Goal: Transaction & Acquisition: Purchase product/service

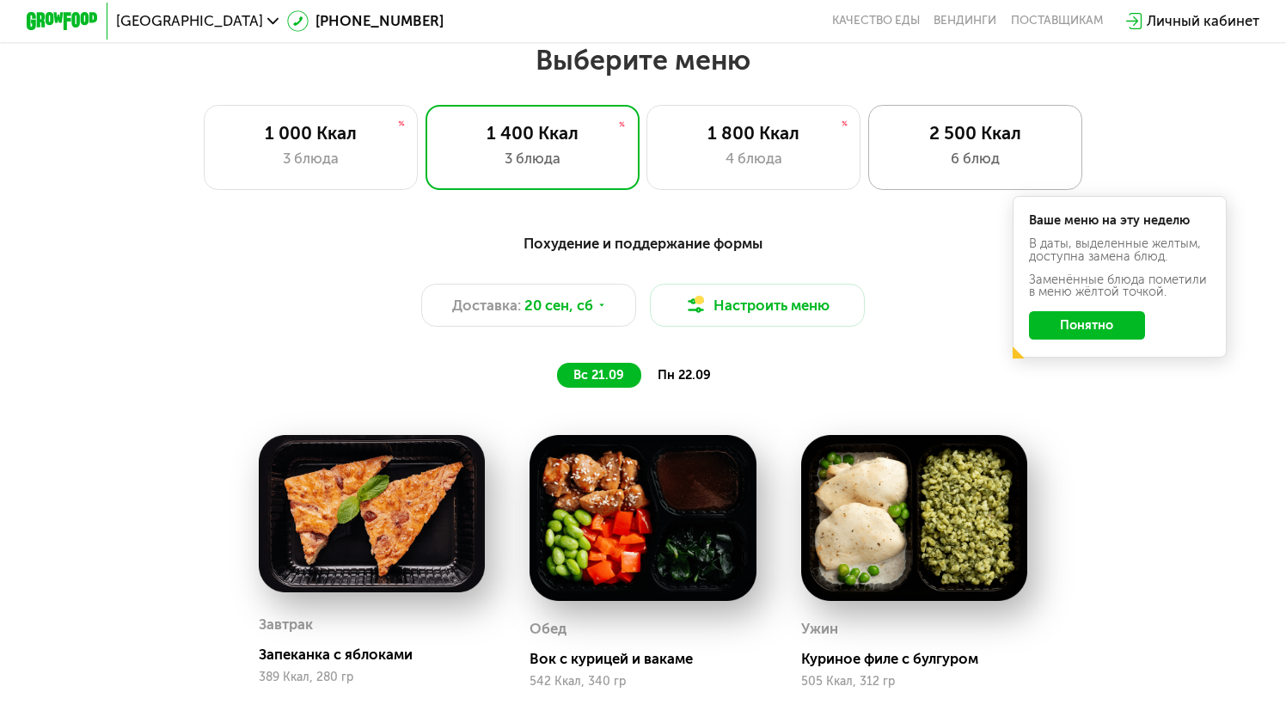
click at [916, 164] on div "6 блюд" at bounding box center [975, 158] width 177 height 21
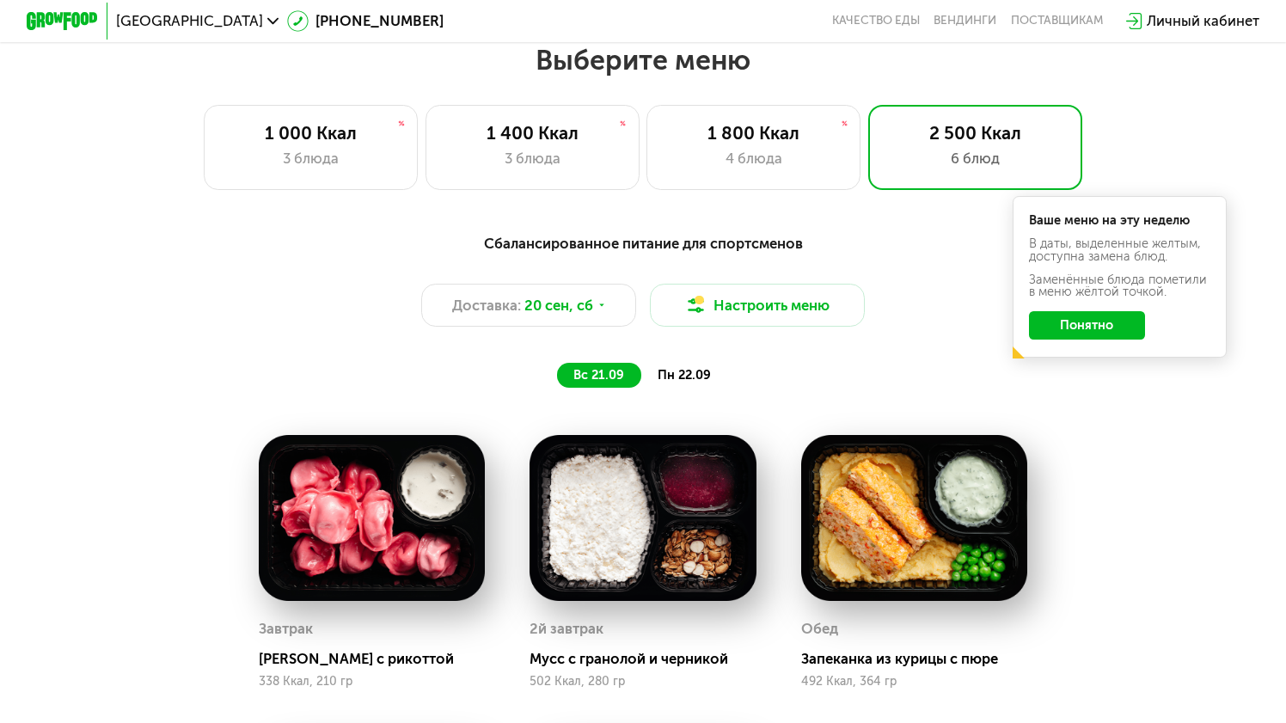
click at [1071, 323] on button "Понятно" at bounding box center [1087, 325] width 116 height 28
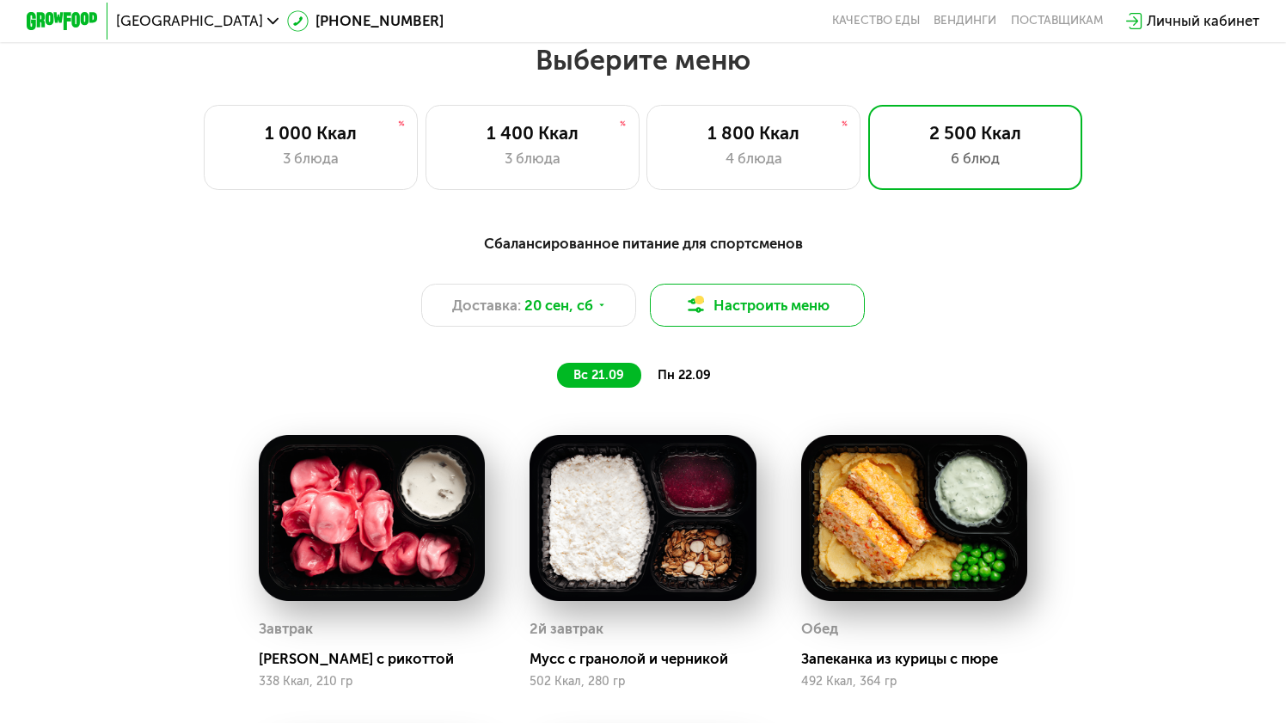
click at [775, 292] on button "Настроить меню" at bounding box center [757, 305] width 214 height 43
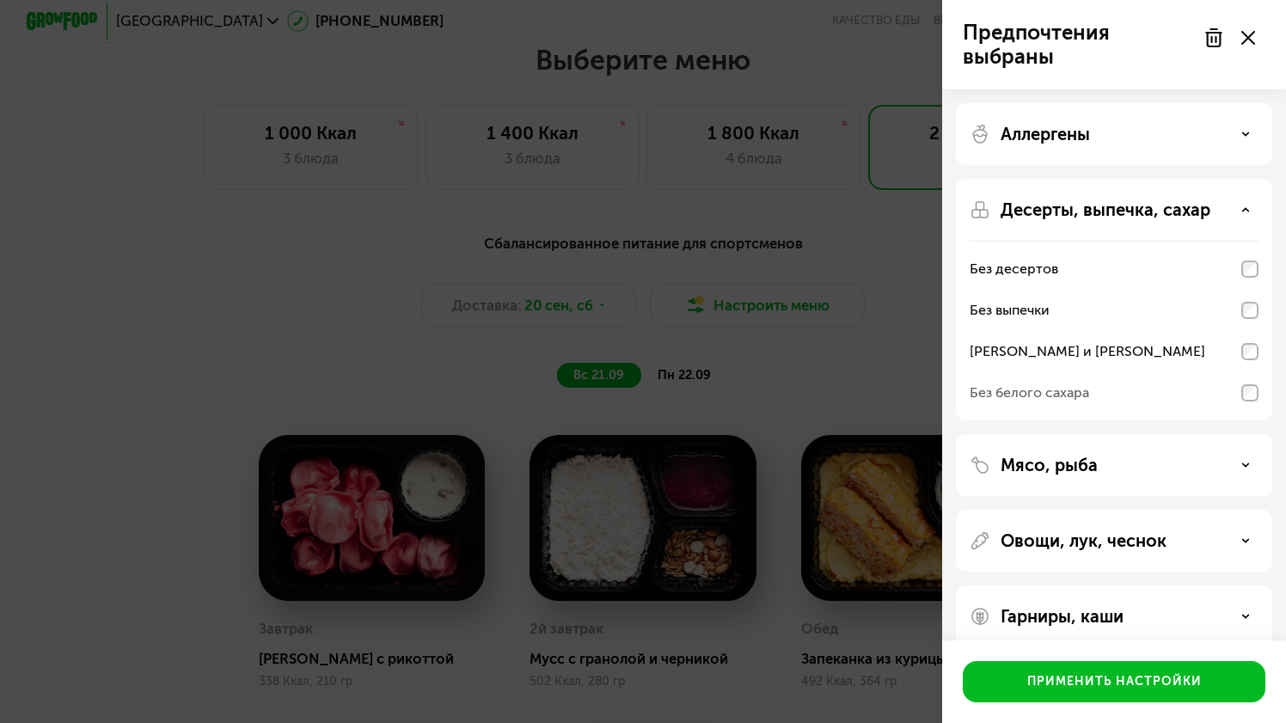
click at [1112, 396] on div "Без белого сахара" at bounding box center [1114, 392] width 289 height 41
click at [1241, 215] on div "Десерты, выпечка, сахар" at bounding box center [1114, 209] width 289 height 21
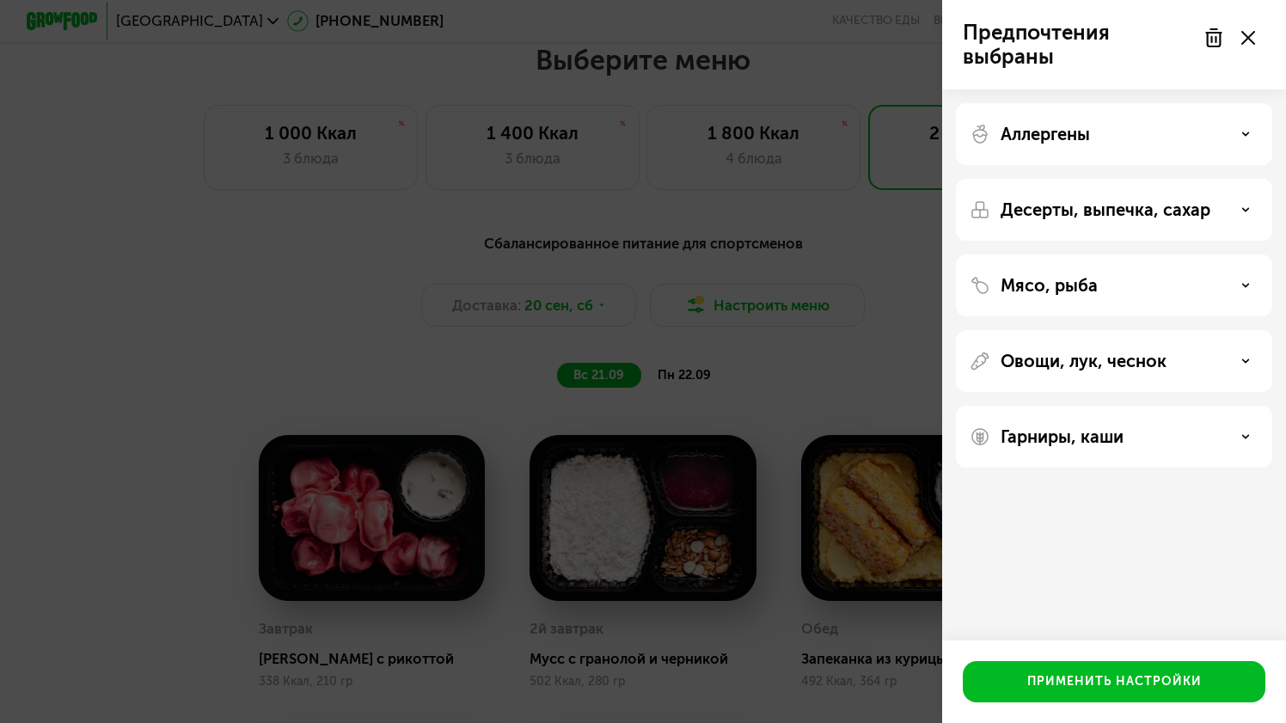
click at [1212, 281] on div "Мясо, рыба" at bounding box center [1114, 285] width 289 height 21
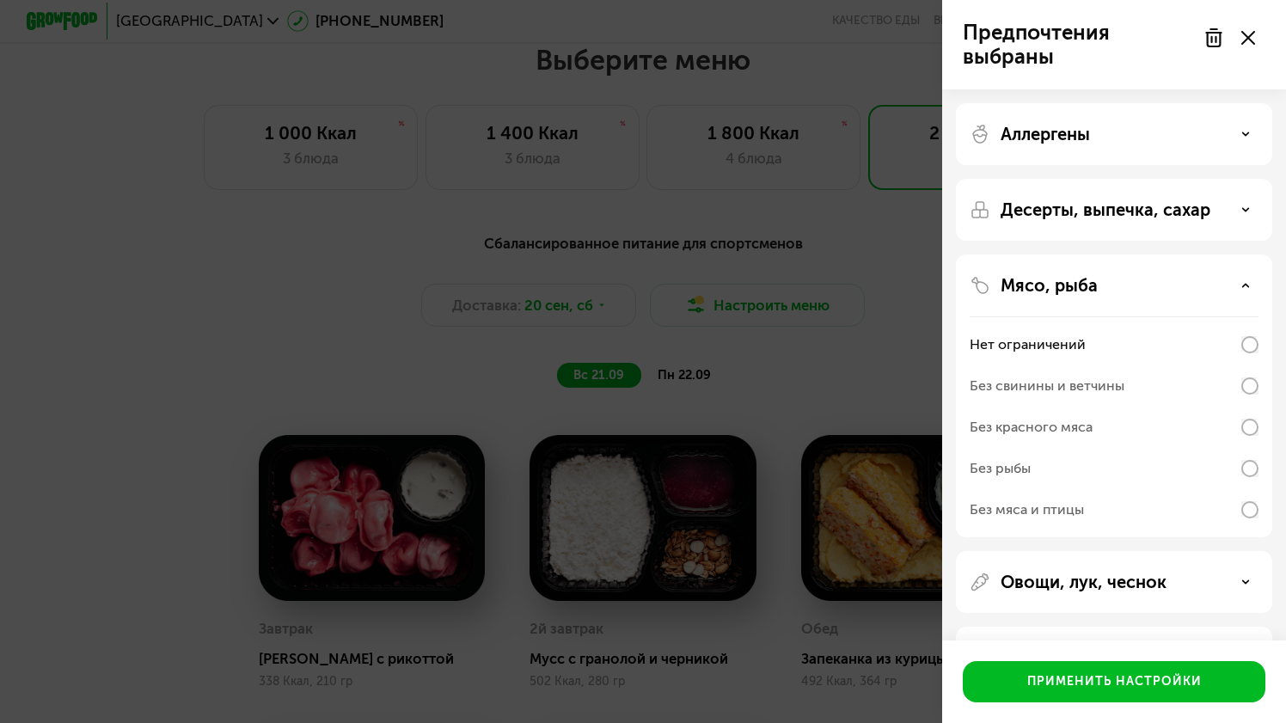
click at [1201, 396] on div "Без свинины и ветчины" at bounding box center [1114, 385] width 289 height 41
click at [1245, 284] on use at bounding box center [1246, 285] width 6 height 3
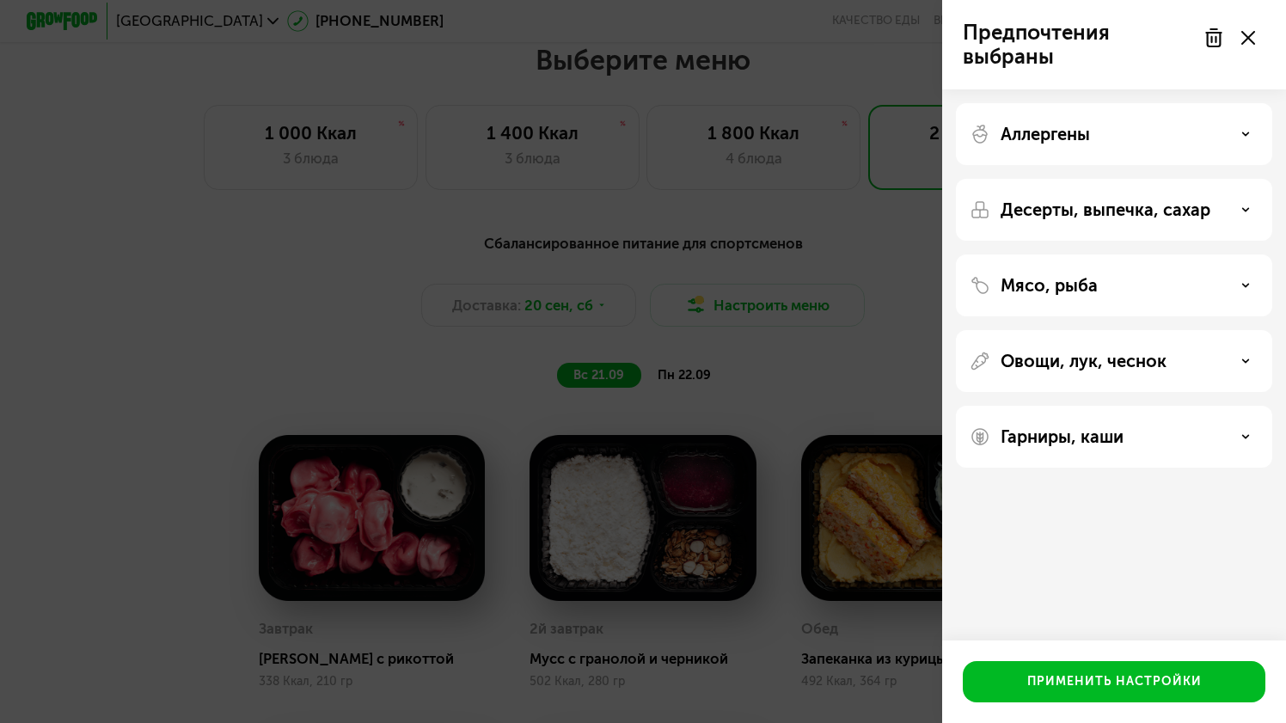
click at [1216, 358] on div "Овощи, лук, чеснок" at bounding box center [1114, 361] width 289 height 21
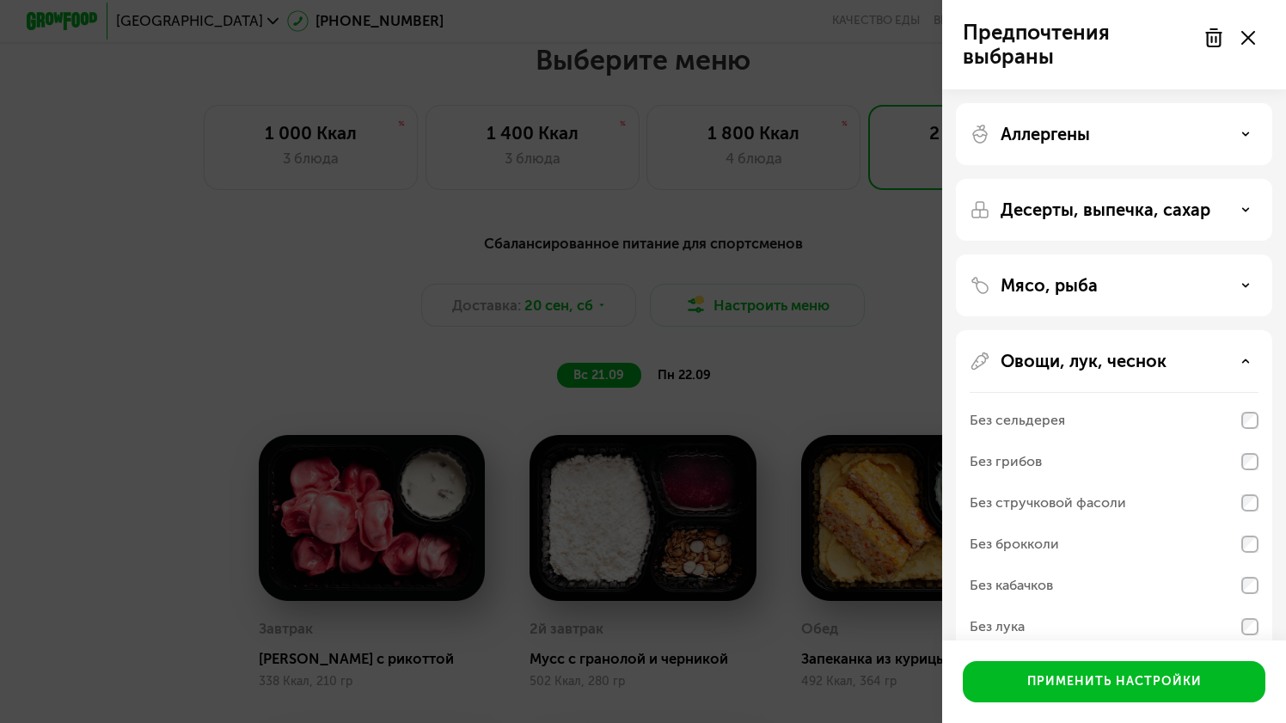
click at [1216, 358] on div "Овощи, лук, чеснок" at bounding box center [1114, 361] width 289 height 21
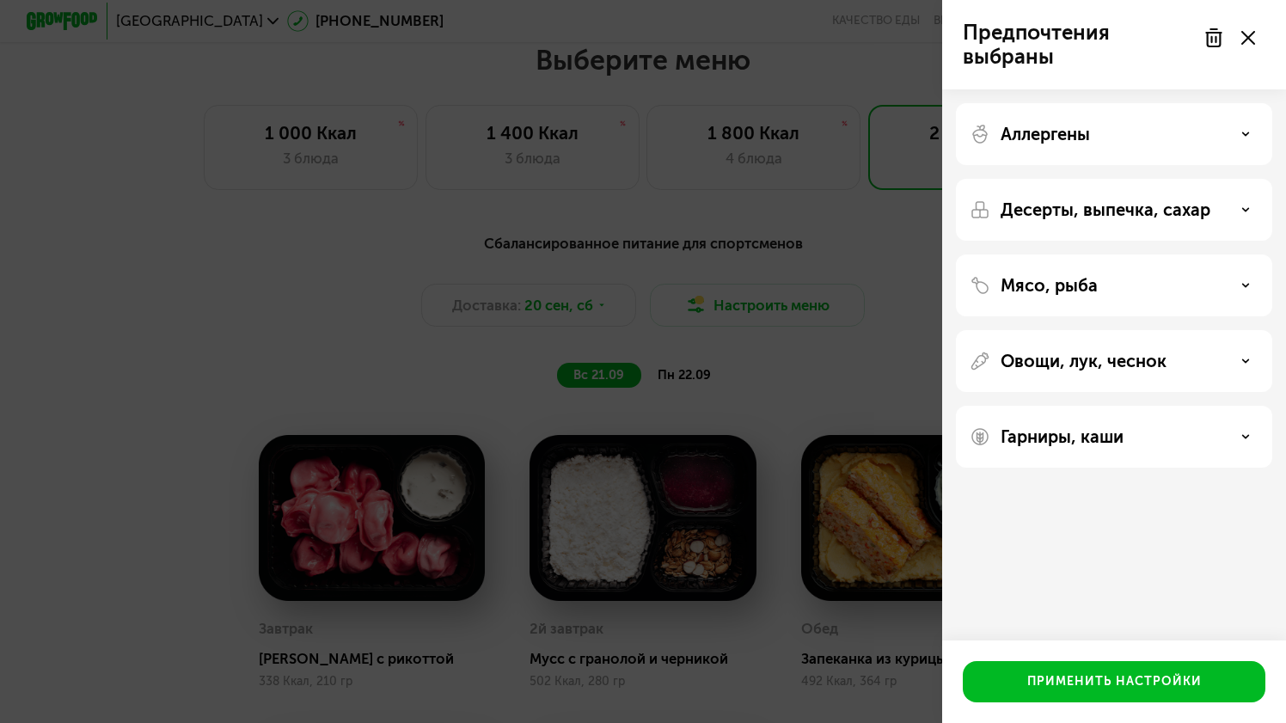
click at [1204, 420] on div "Гарниры, каши" at bounding box center [1114, 437] width 316 height 62
click at [1204, 432] on div "Гарниры, каши" at bounding box center [1114, 436] width 289 height 21
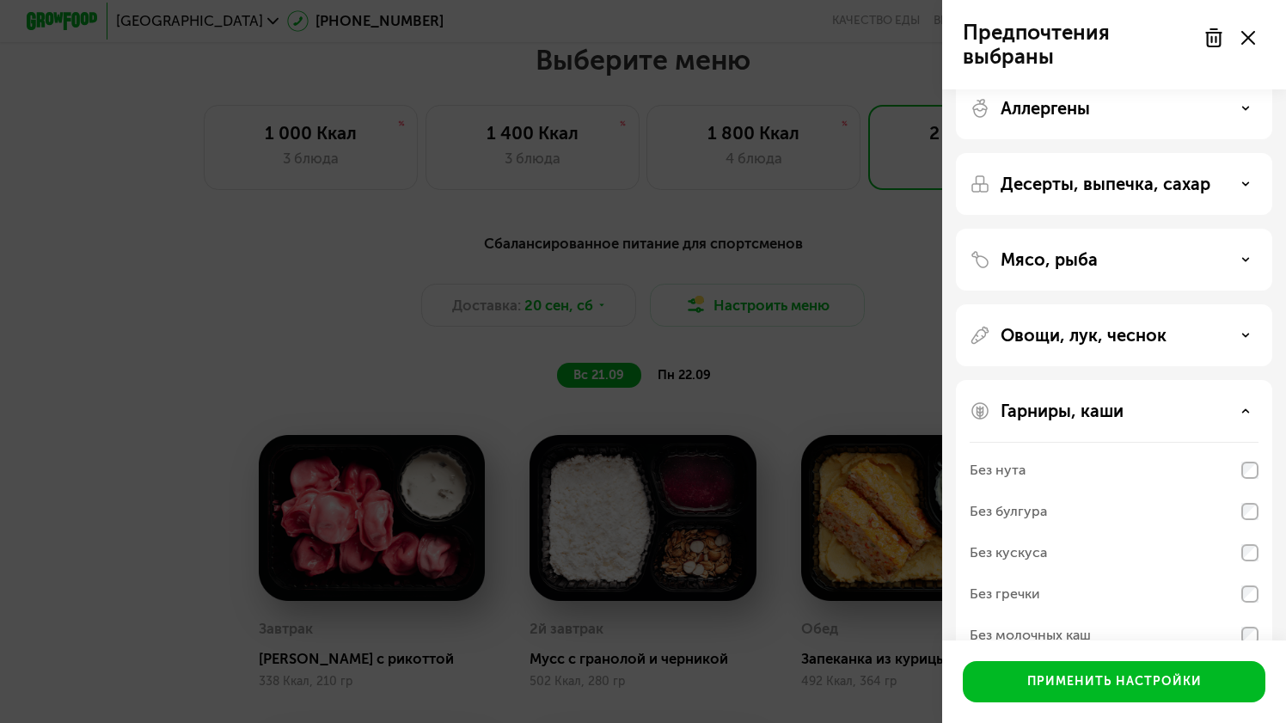
scroll to position [65, 0]
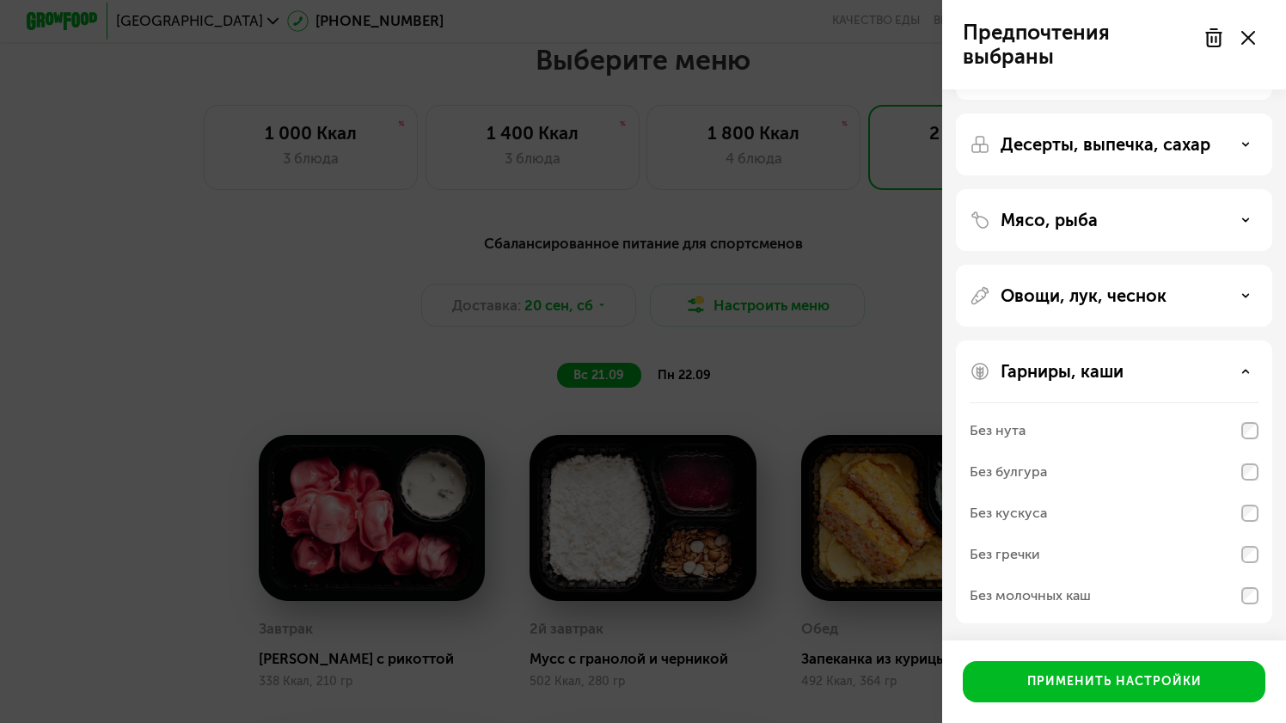
click at [1165, 377] on div "Гарниры, каши" at bounding box center [1114, 371] width 289 height 21
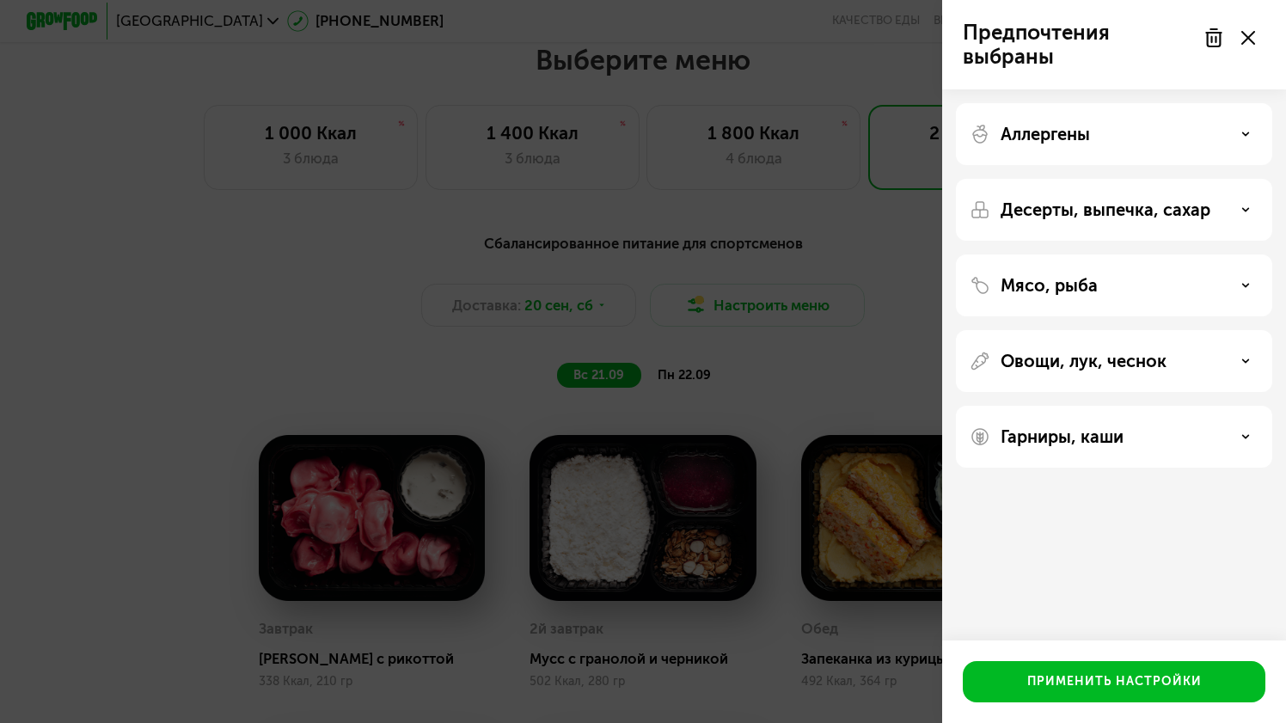
click at [1155, 449] on div "Гарниры, каши" at bounding box center [1114, 437] width 316 height 62
click at [1103, 439] on p "Гарниры, каши" at bounding box center [1062, 436] width 123 height 21
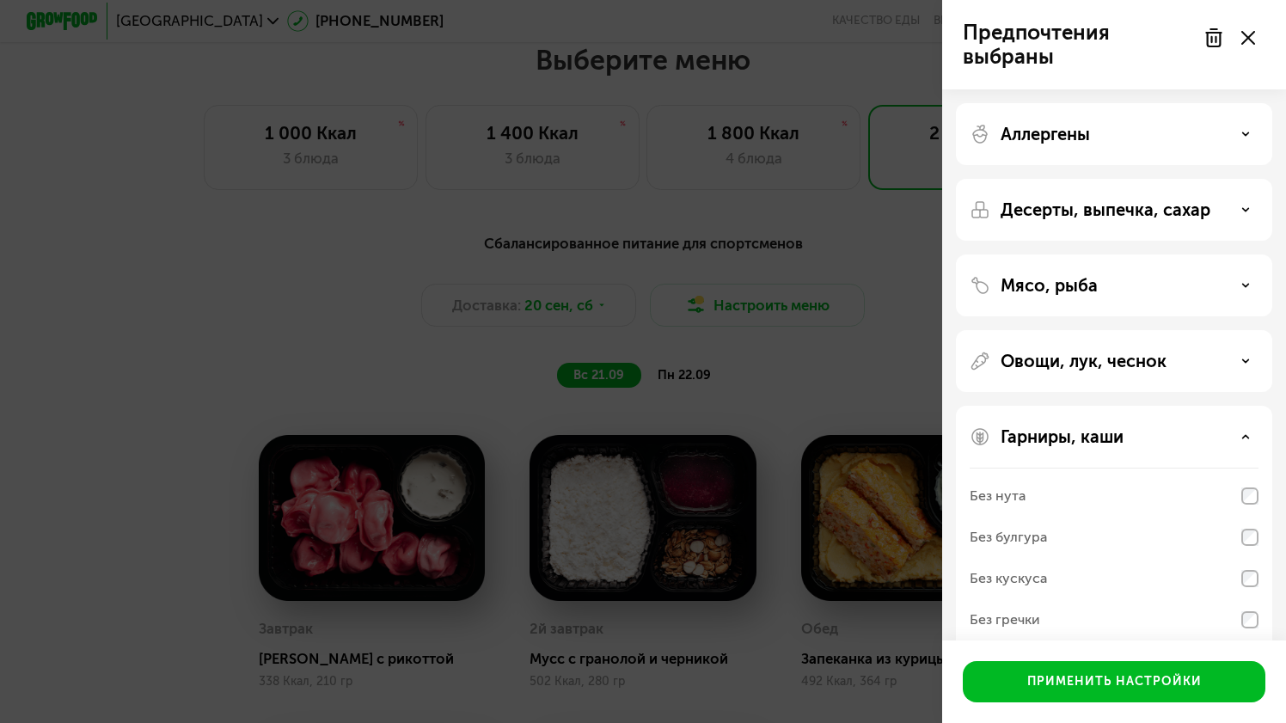
click at [1106, 137] on div "Аллергены" at bounding box center [1114, 134] width 289 height 21
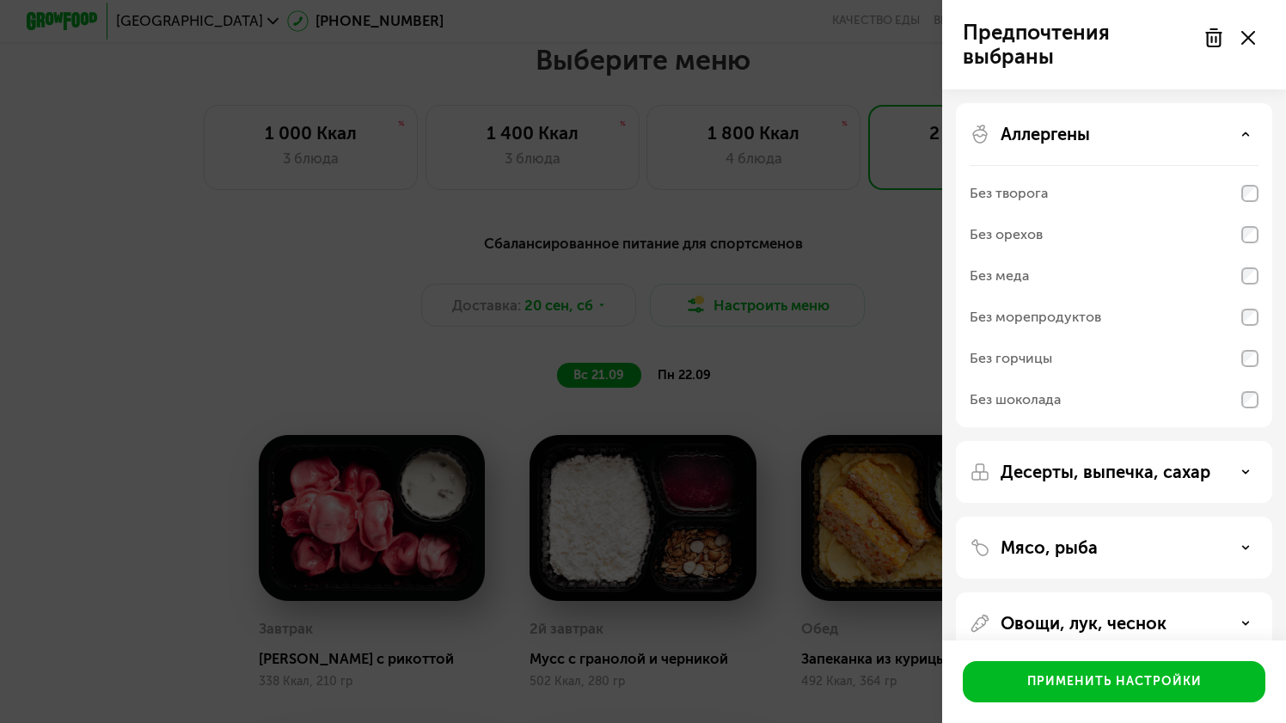
click at [1106, 137] on div "Аллергены" at bounding box center [1114, 134] width 289 height 21
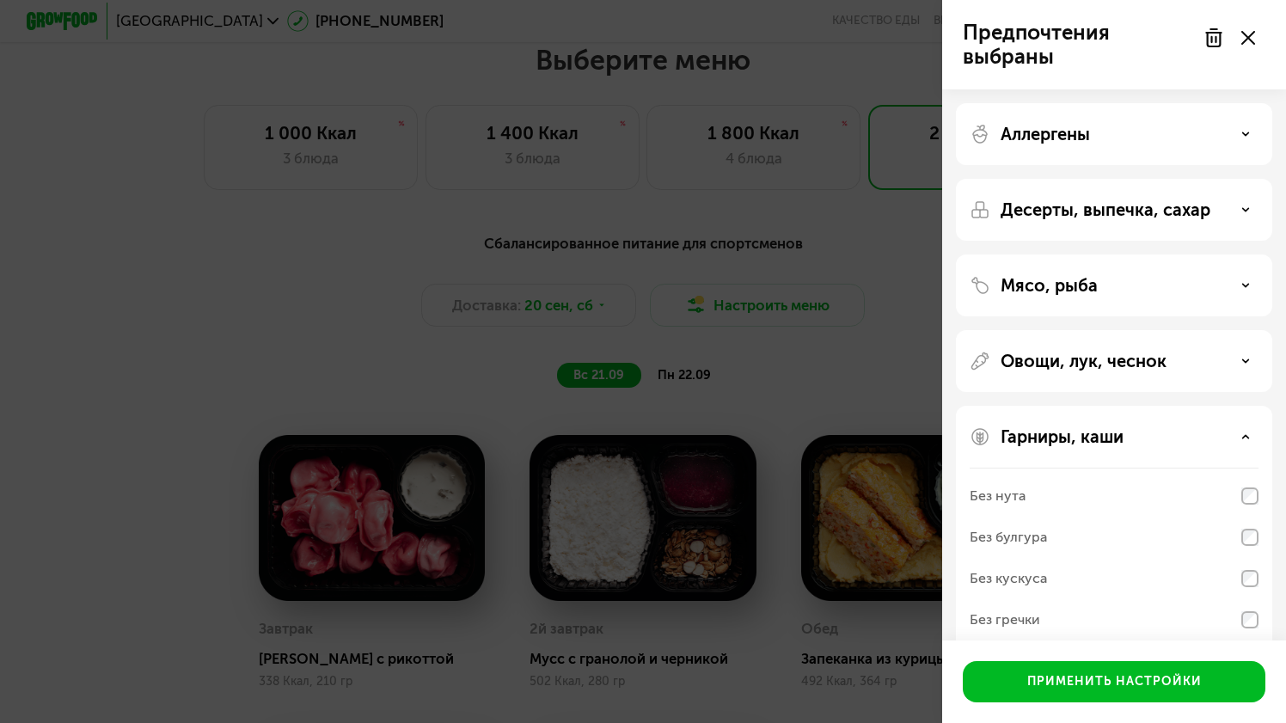
click at [1103, 225] on div "Десерты, выпечка, сахар" at bounding box center [1114, 210] width 316 height 62
click at [1103, 201] on p "Десерты, выпечка, сахар" at bounding box center [1106, 209] width 210 height 21
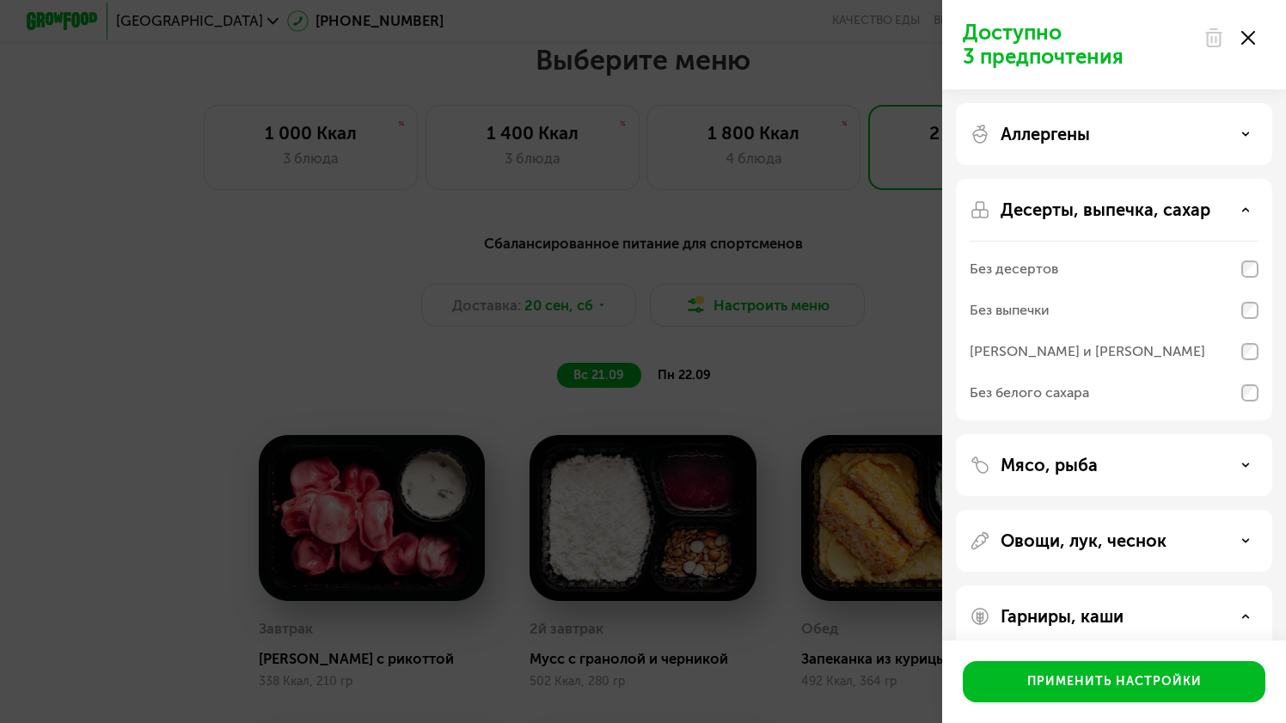
click at [1235, 195] on div "Десерты, выпечка, сахар Без десертов Без выпечки Без сэндвичей и круассанов Без…" at bounding box center [1114, 300] width 316 height 242
click at [1247, 208] on icon at bounding box center [1245, 209] width 9 height 9
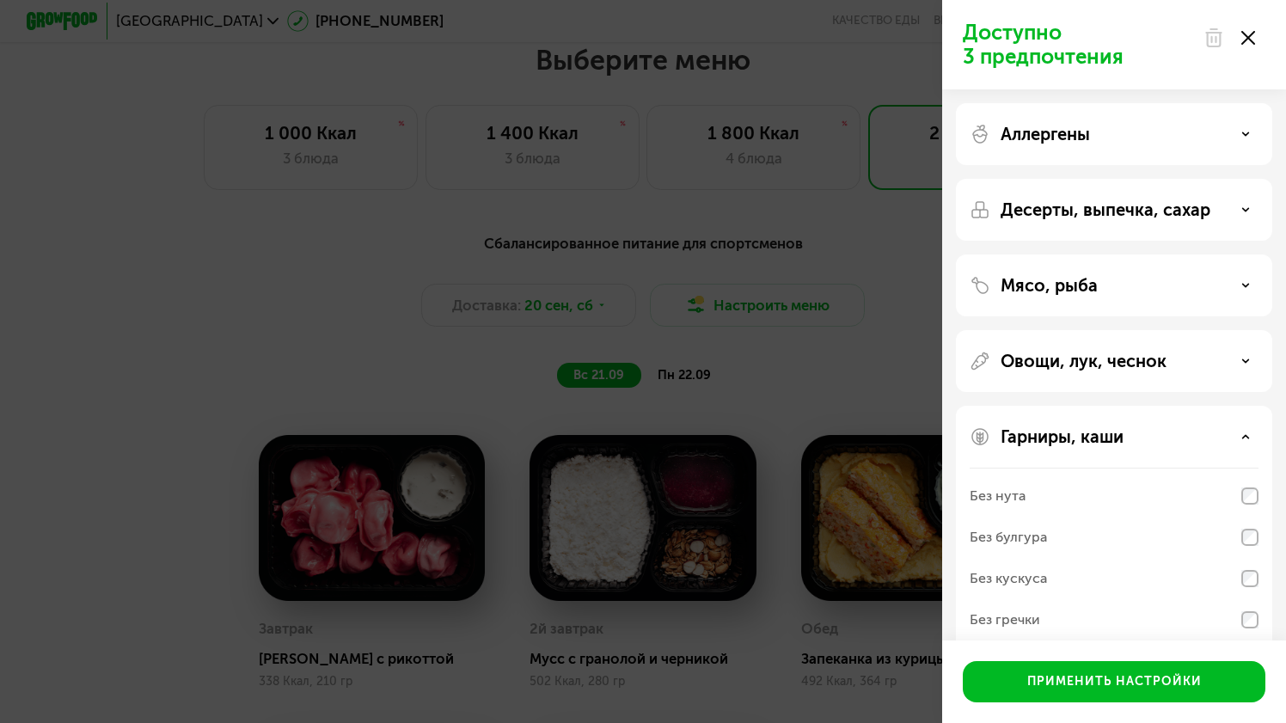
click at [1177, 448] on div "Гарниры, каши Без нута Без булгура Без кускуса Без гречки Без молочных каш" at bounding box center [1114, 547] width 316 height 283
click at [1248, 426] on div "Гарниры, каши" at bounding box center [1114, 436] width 289 height 21
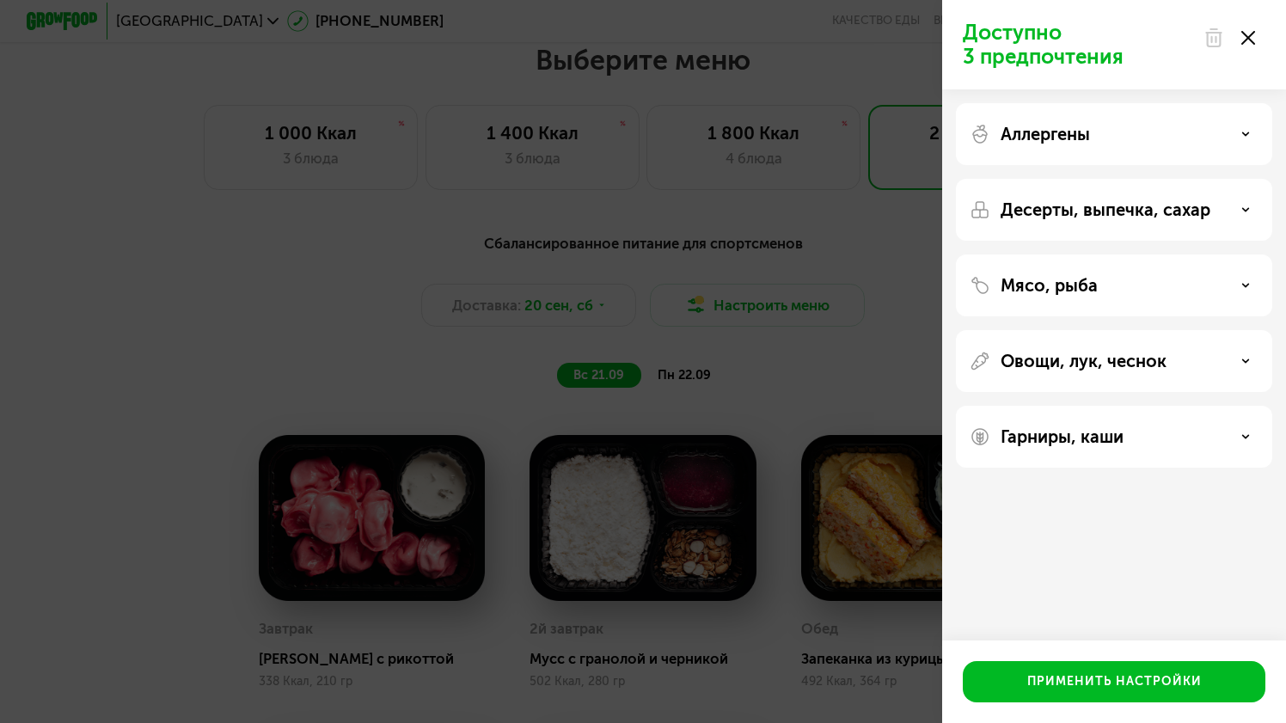
click at [1247, 352] on div "Овощи, лук, чеснок" at bounding box center [1114, 361] width 289 height 21
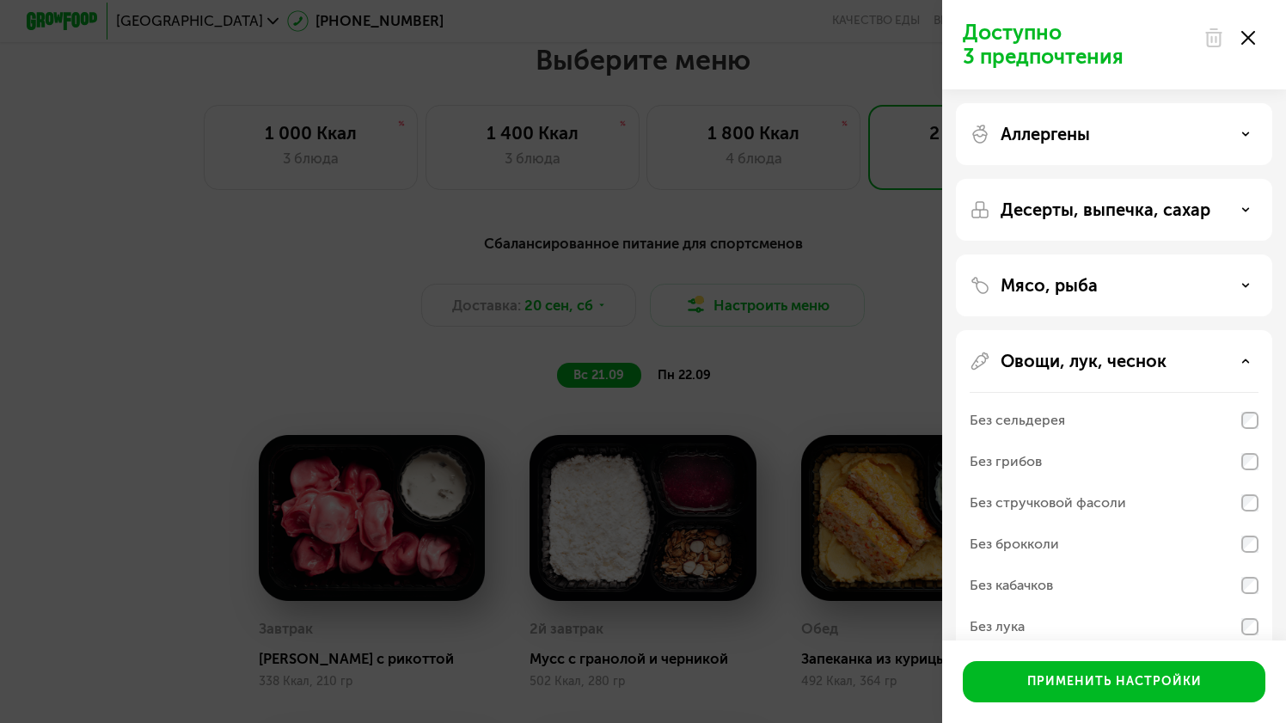
click at [1247, 354] on div "Овощи, лук, чеснок" at bounding box center [1114, 361] width 289 height 21
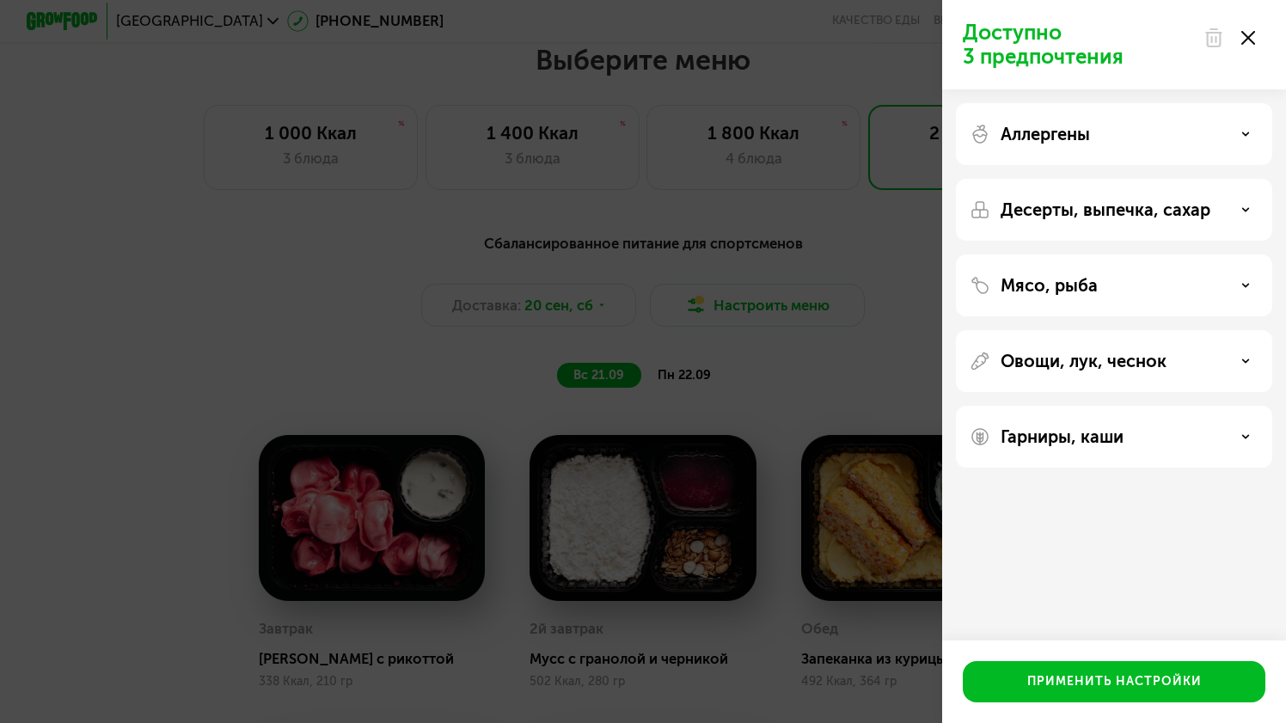
click at [1247, 294] on div "Мясо, рыба" at bounding box center [1114, 285] width 289 height 21
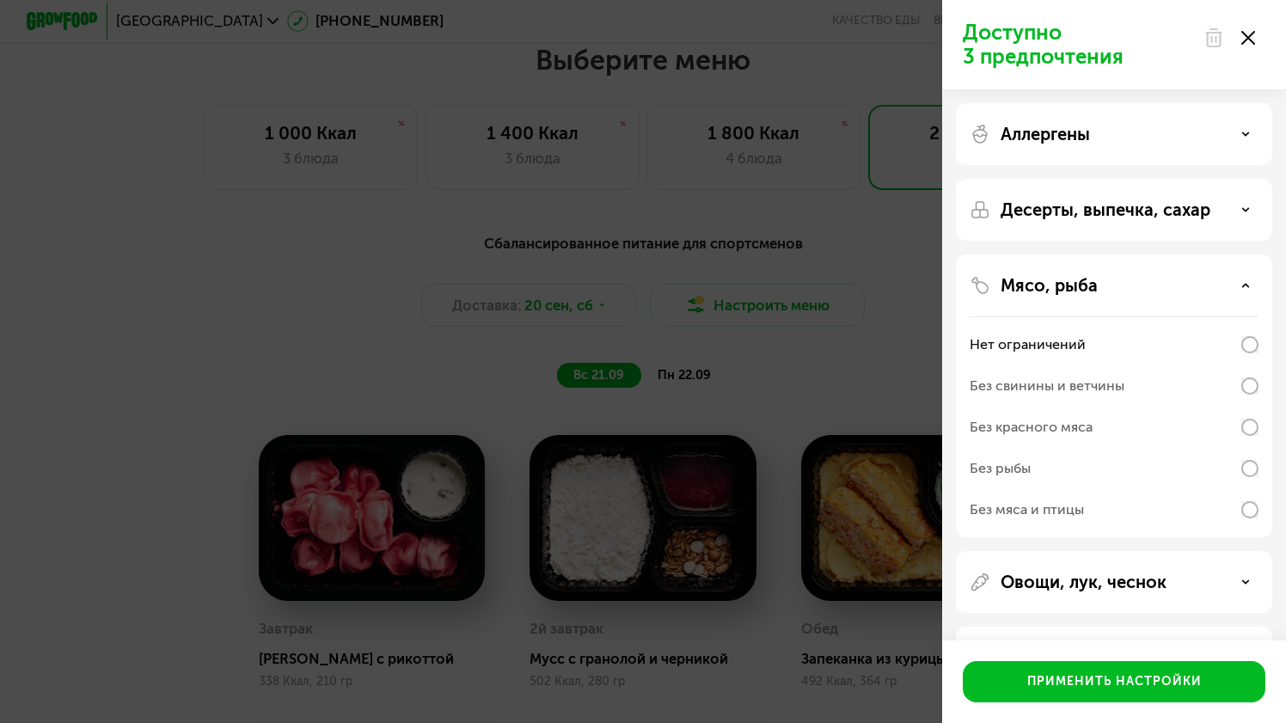
click at [1248, 294] on div "Мясо, рыба" at bounding box center [1114, 285] width 289 height 21
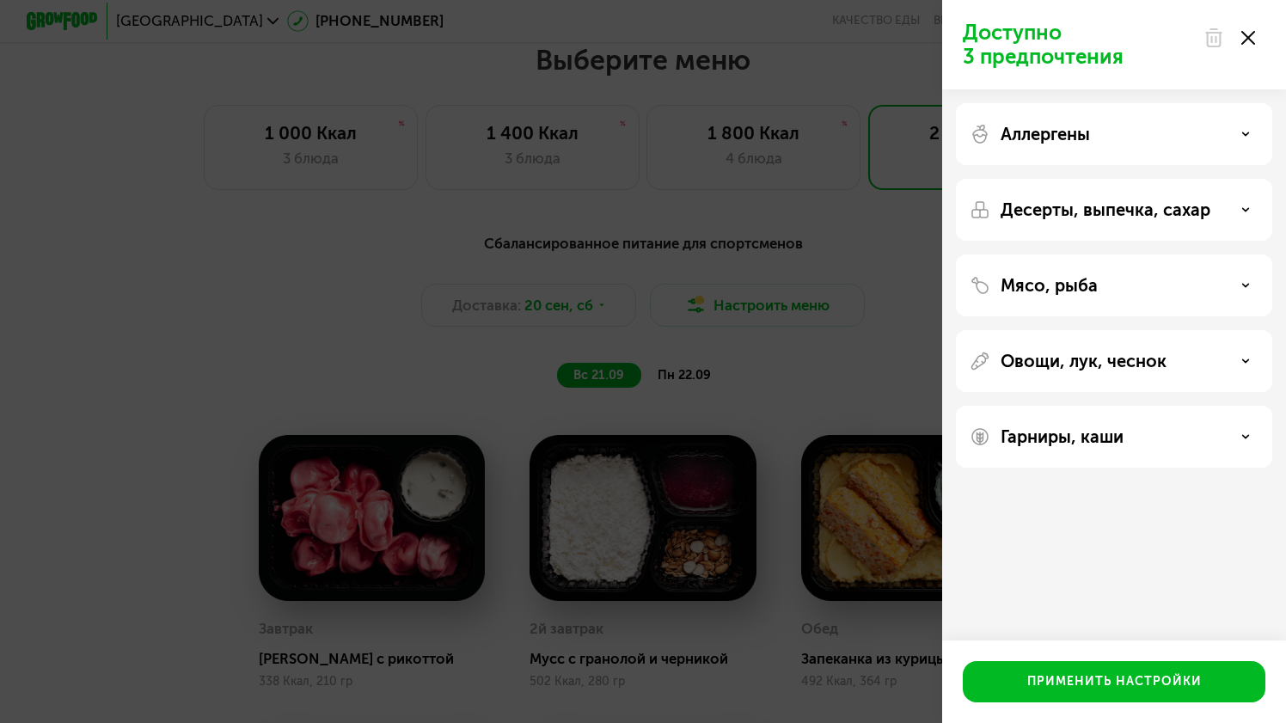
click at [1241, 134] on icon at bounding box center [1245, 134] width 9 height 9
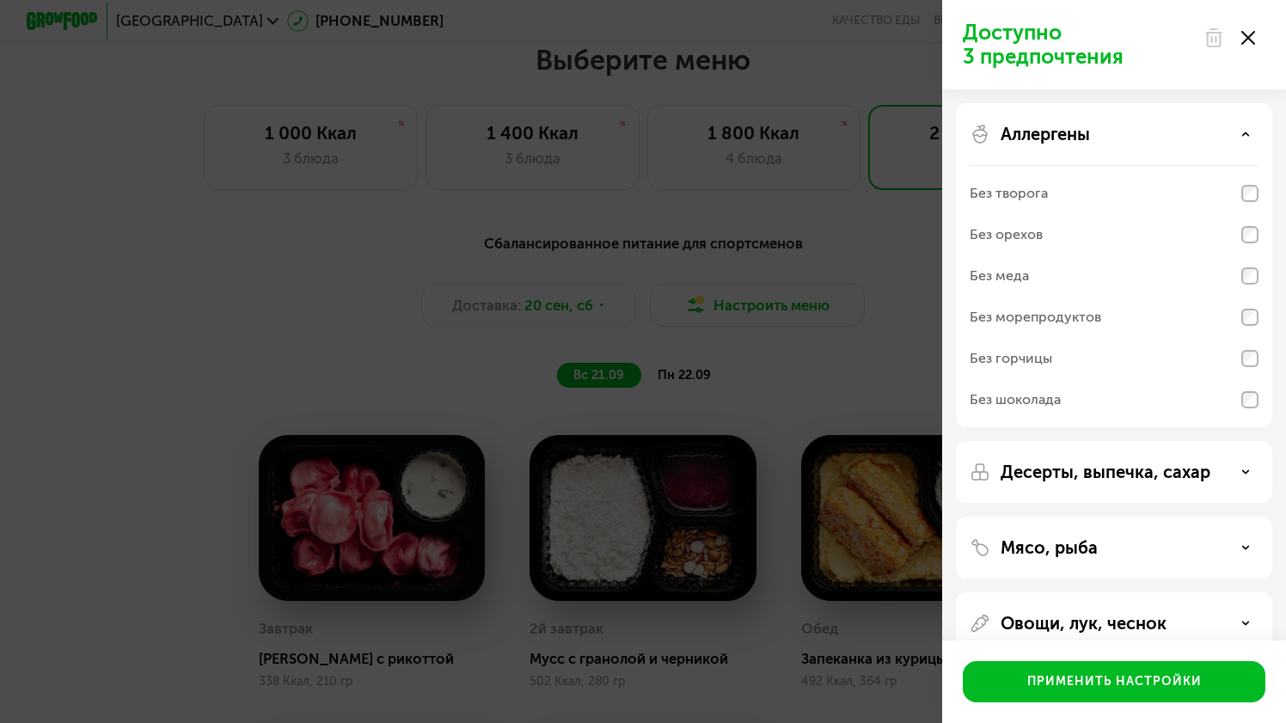
click at [1243, 132] on icon at bounding box center [1245, 134] width 9 height 9
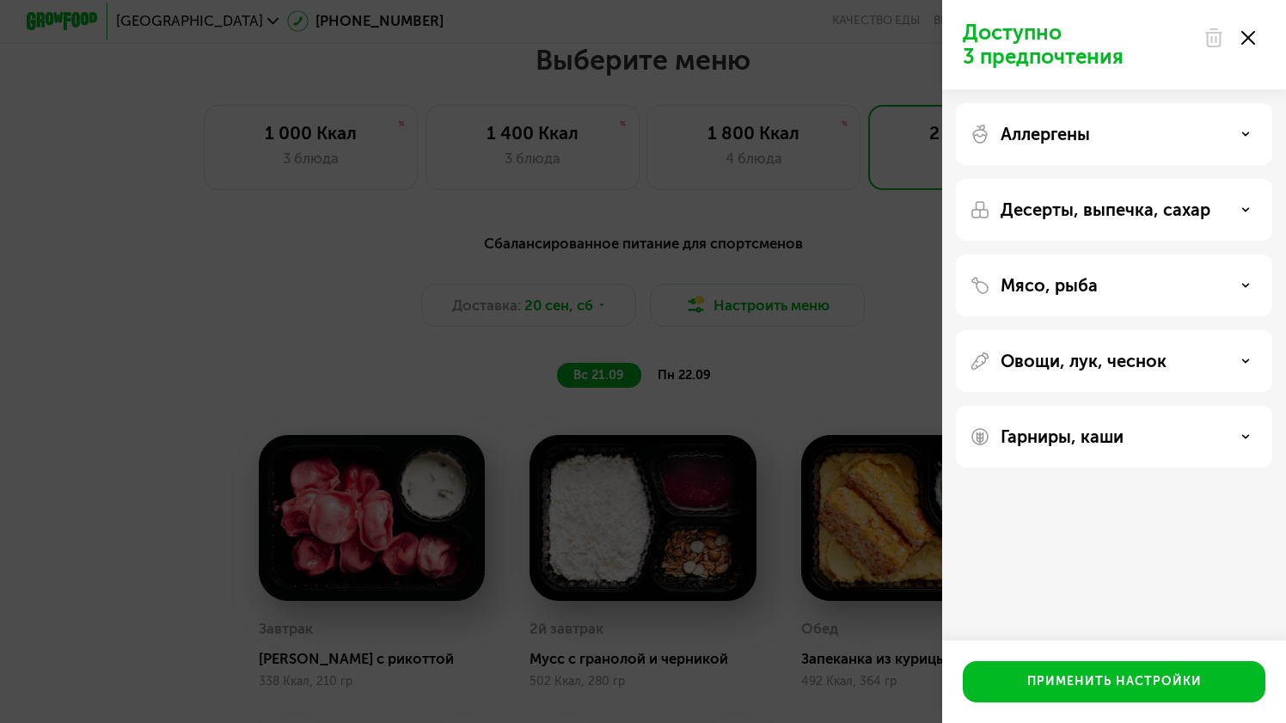
click at [1237, 438] on div "Гарниры, каши" at bounding box center [1114, 436] width 289 height 21
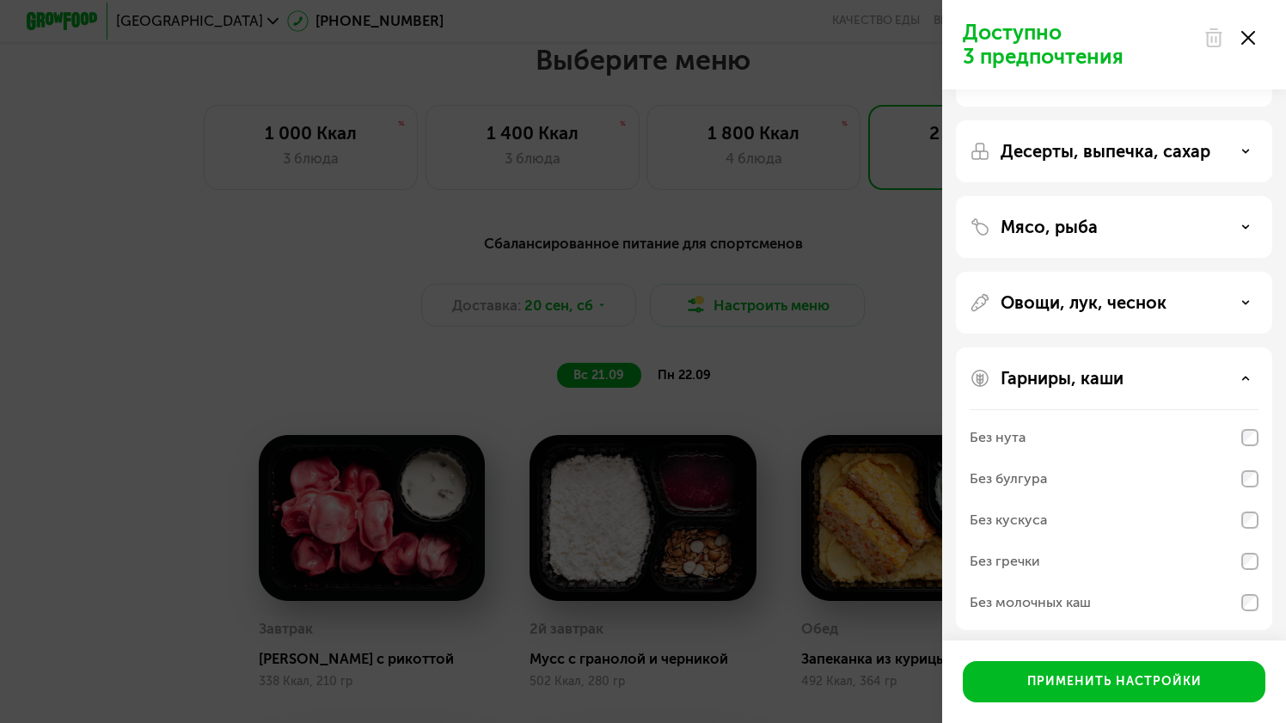
scroll to position [65, 0]
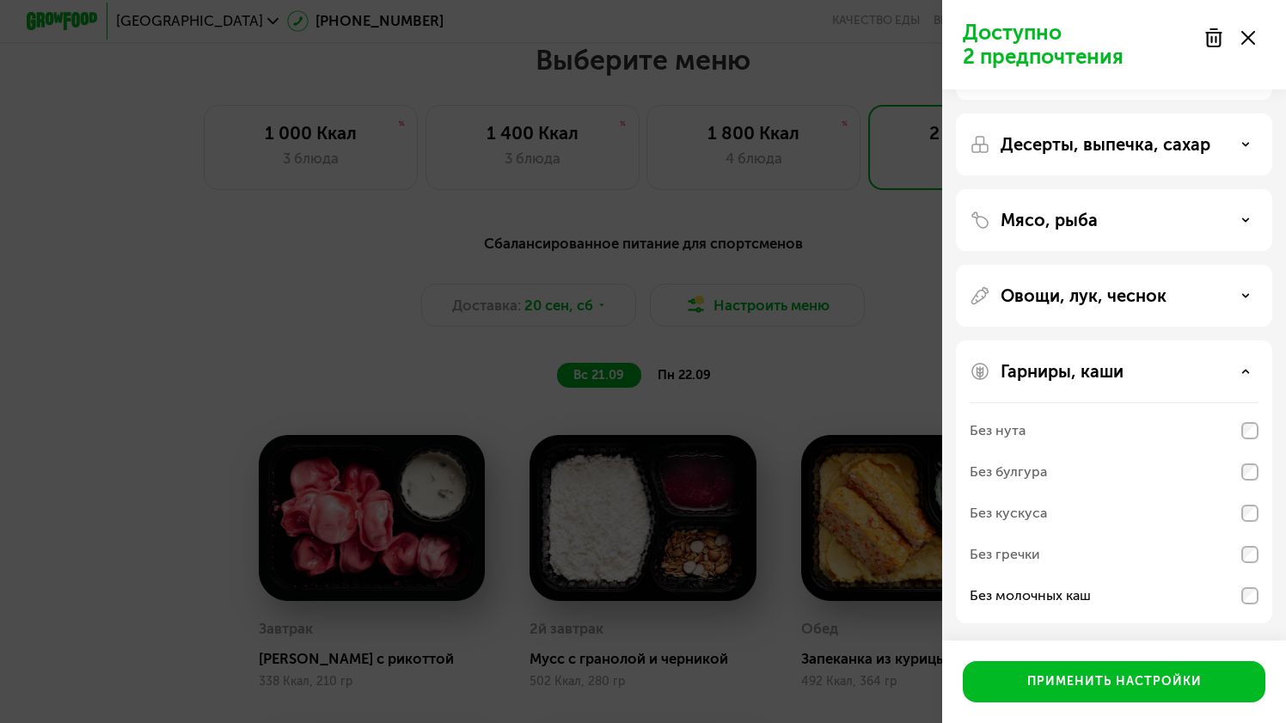
click at [1253, 376] on div "Гарниры, каши" at bounding box center [1114, 371] width 289 height 21
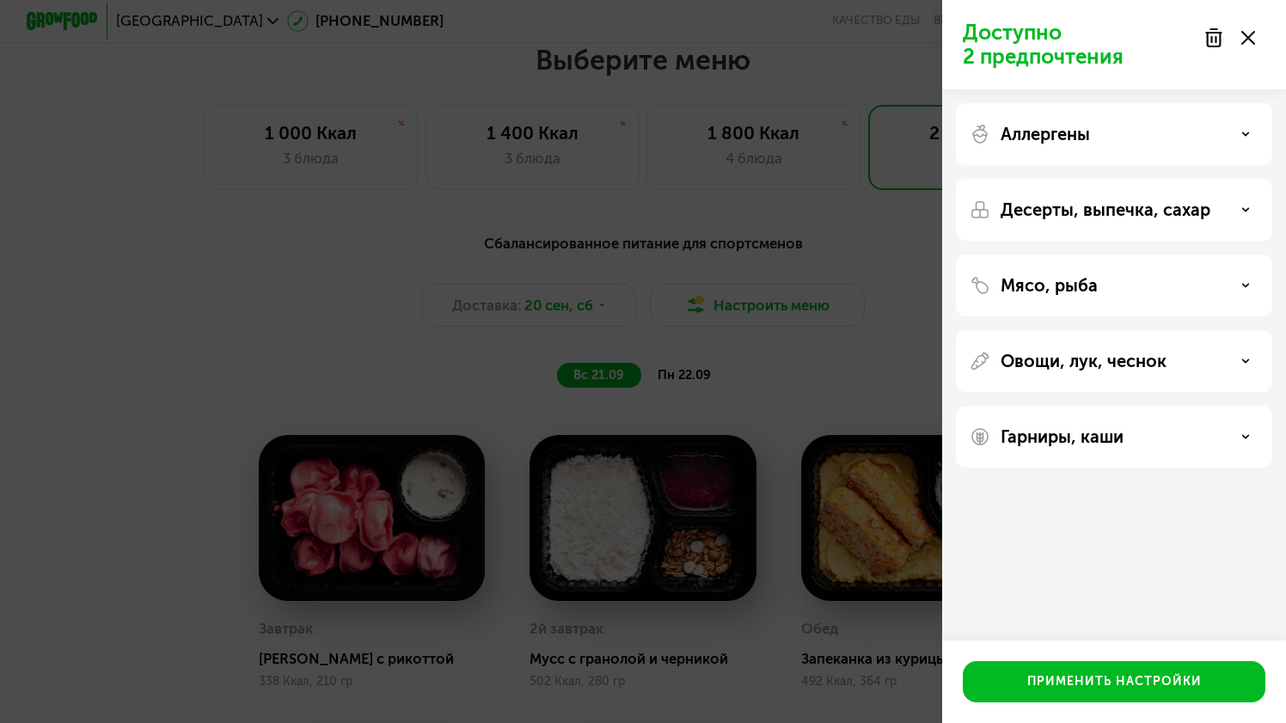
click at [1253, 215] on div "Десерты, выпечка, сахар" at bounding box center [1114, 209] width 289 height 21
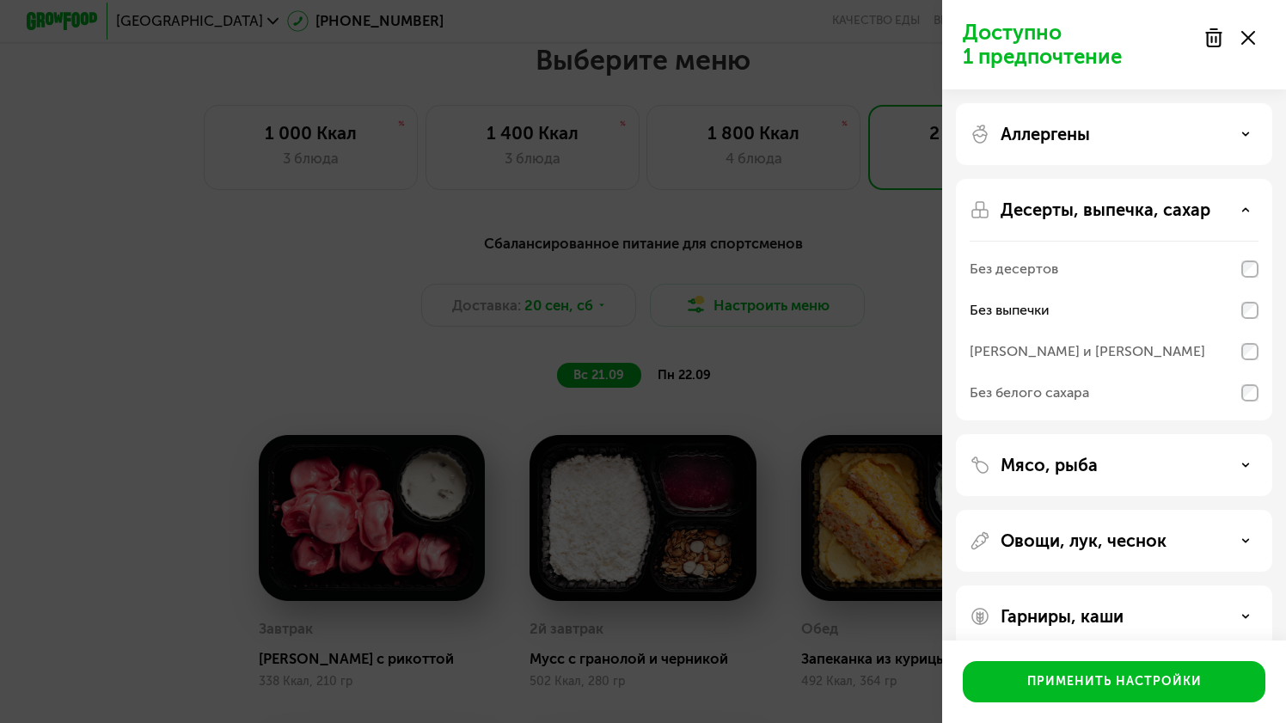
click at [1244, 377] on div "Без белого сахара" at bounding box center [1114, 392] width 289 height 41
click at [1244, 362] on div "[PERSON_NAME] и [PERSON_NAME]" at bounding box center [1114, 351] width 289 height 41
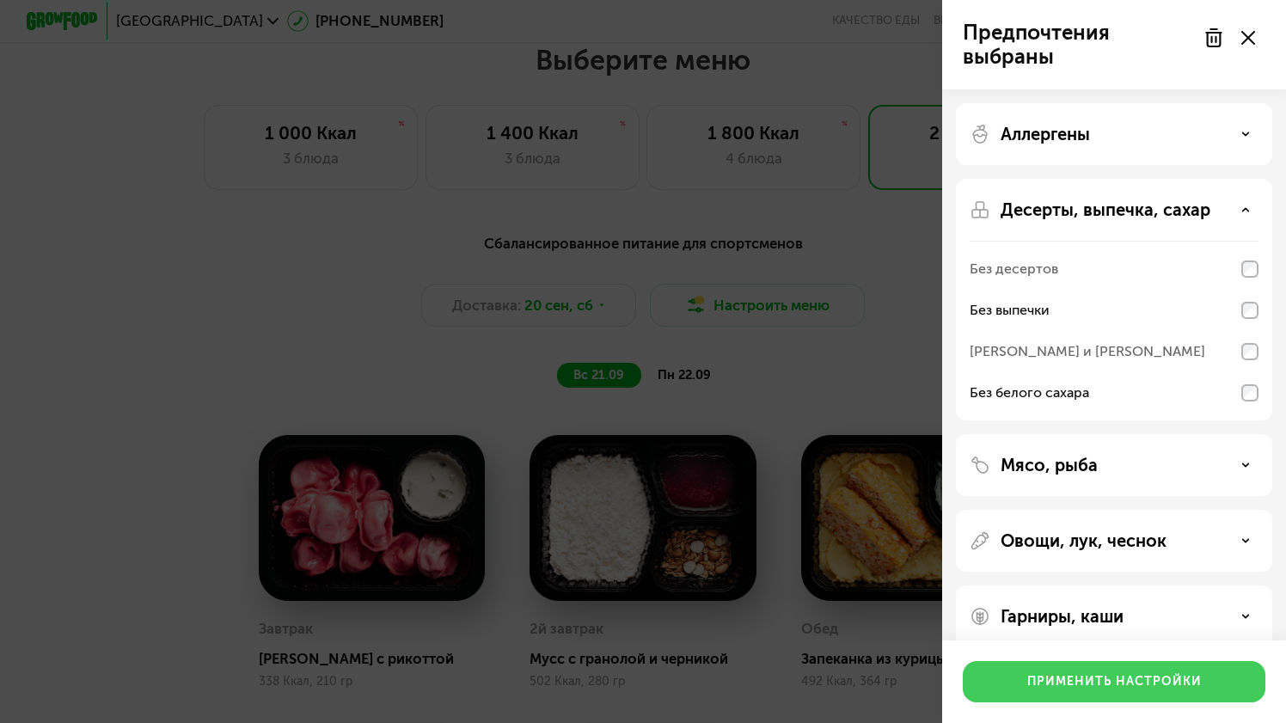
click at [1099, 691] on button "Применить настройки" at bounding box center [1114, 681] width 303 height 41
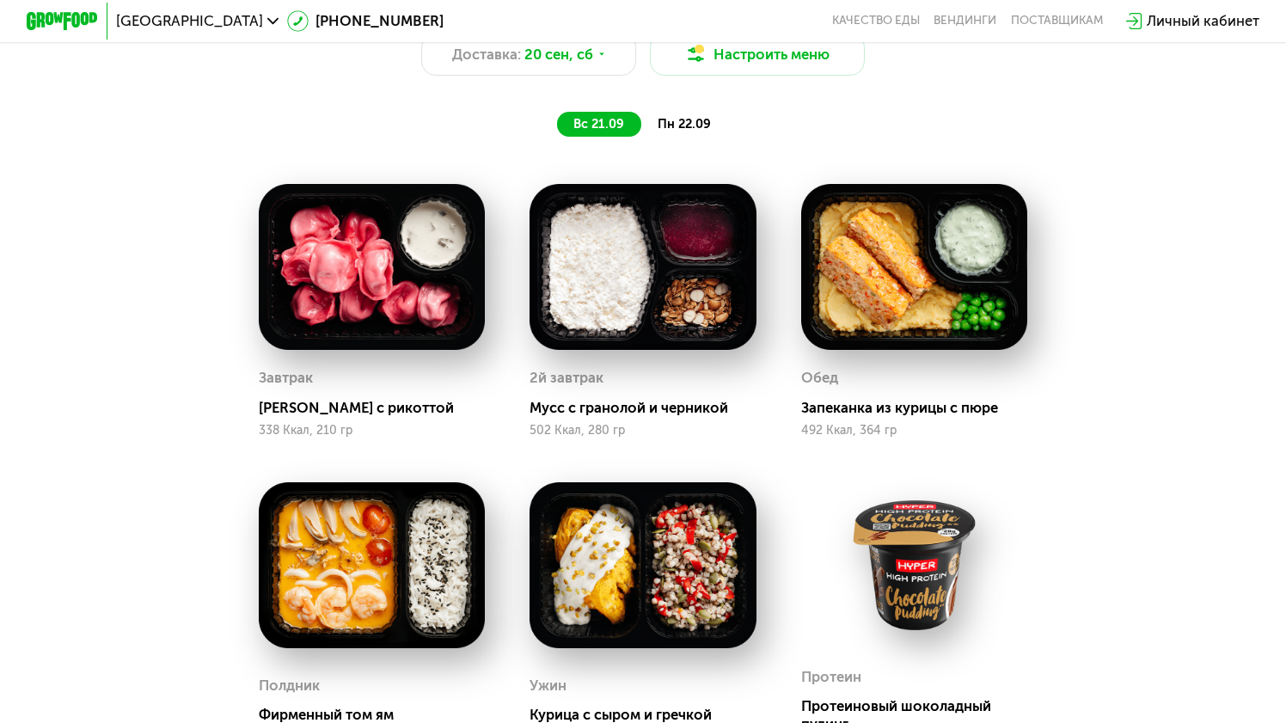
scroll to position [1337, 0]
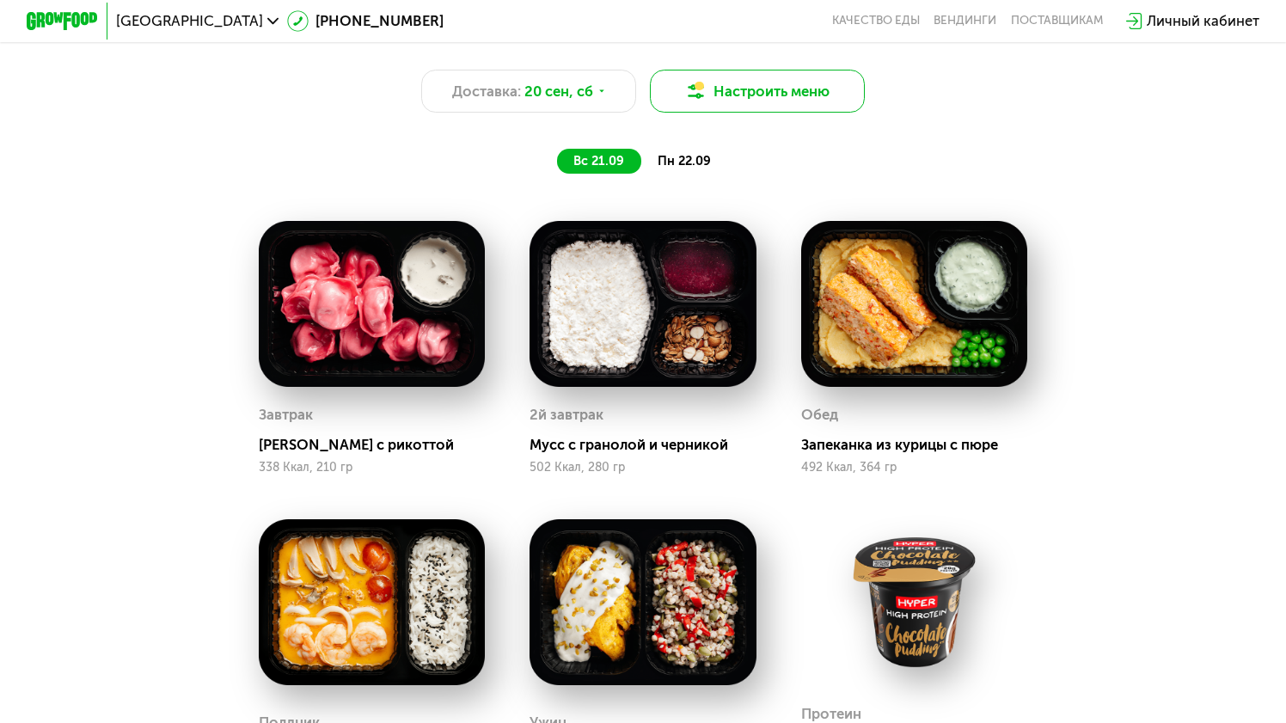
click at [732, 100] on button "Настроить меню" at bounding box center [757, 91] width 214 height 43
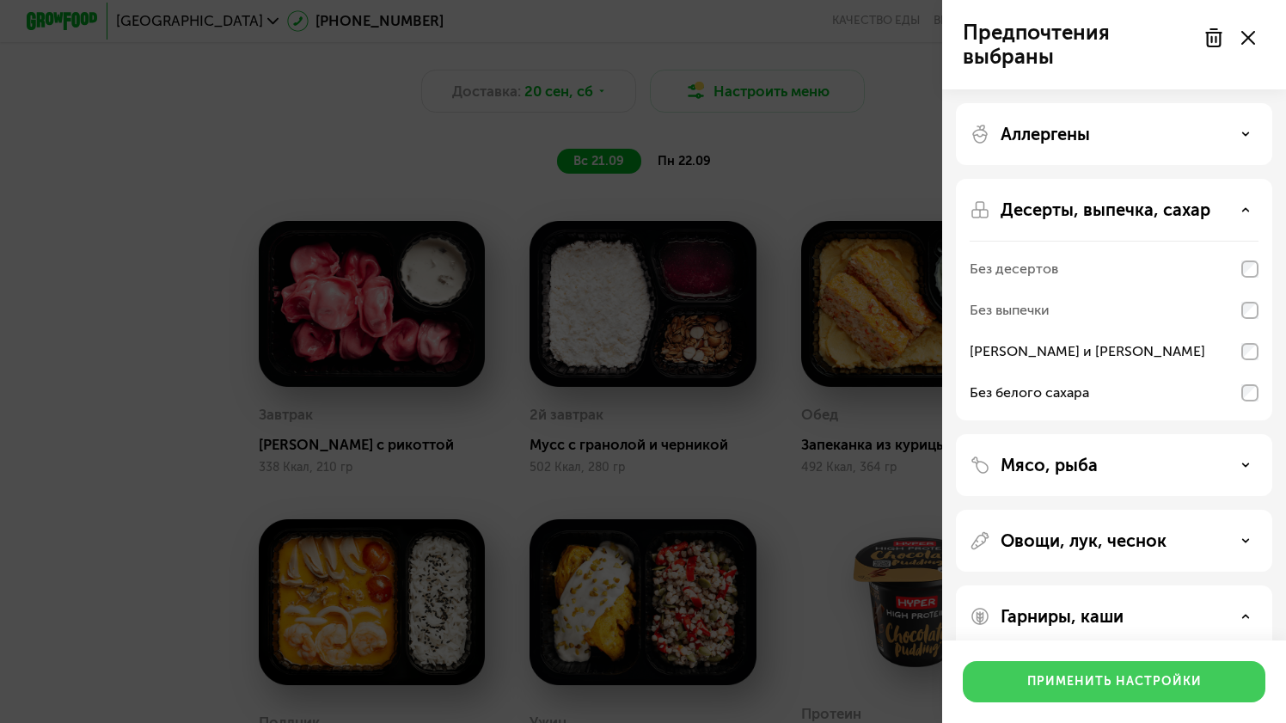
click at [1078, 682] on div "Применить настройки" at bounding box center [1114, 681] width 175 height 17
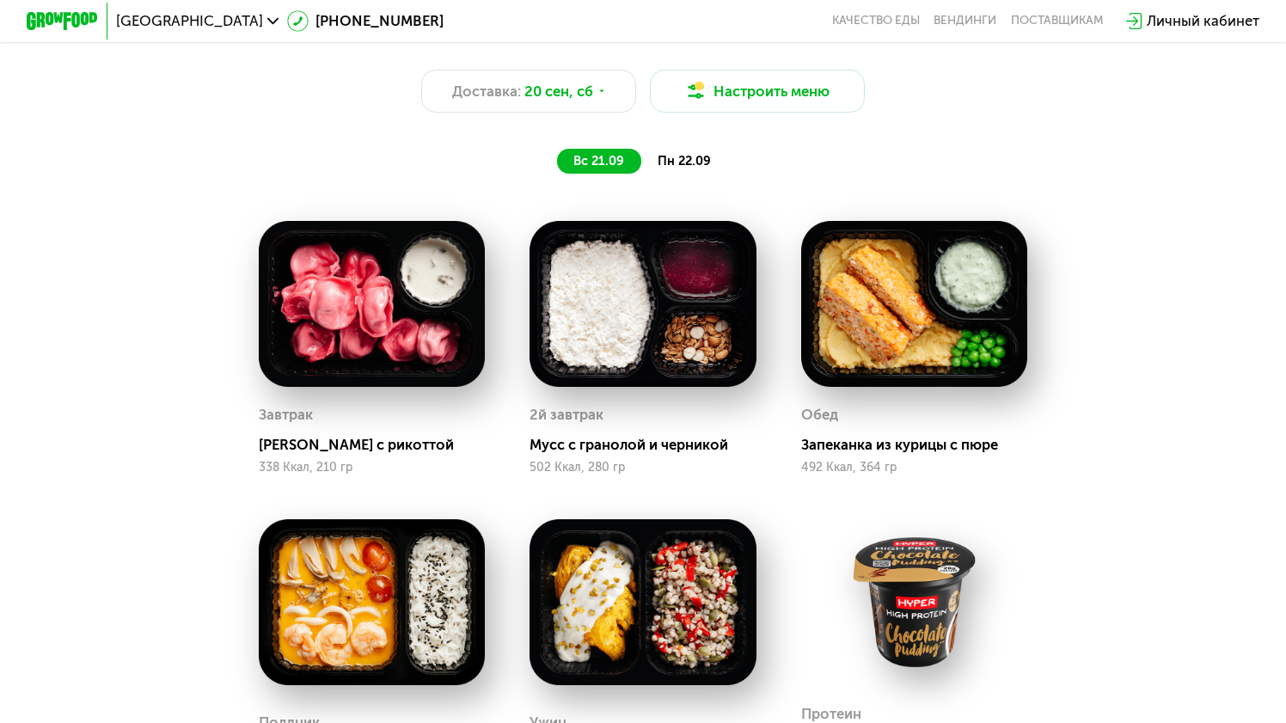
click at [775, 385] on div "2й завтрак Мусс с гранолой и черникой 502 Ккал, 280 гр" at bounding box center [642, 348] width 271 height 298
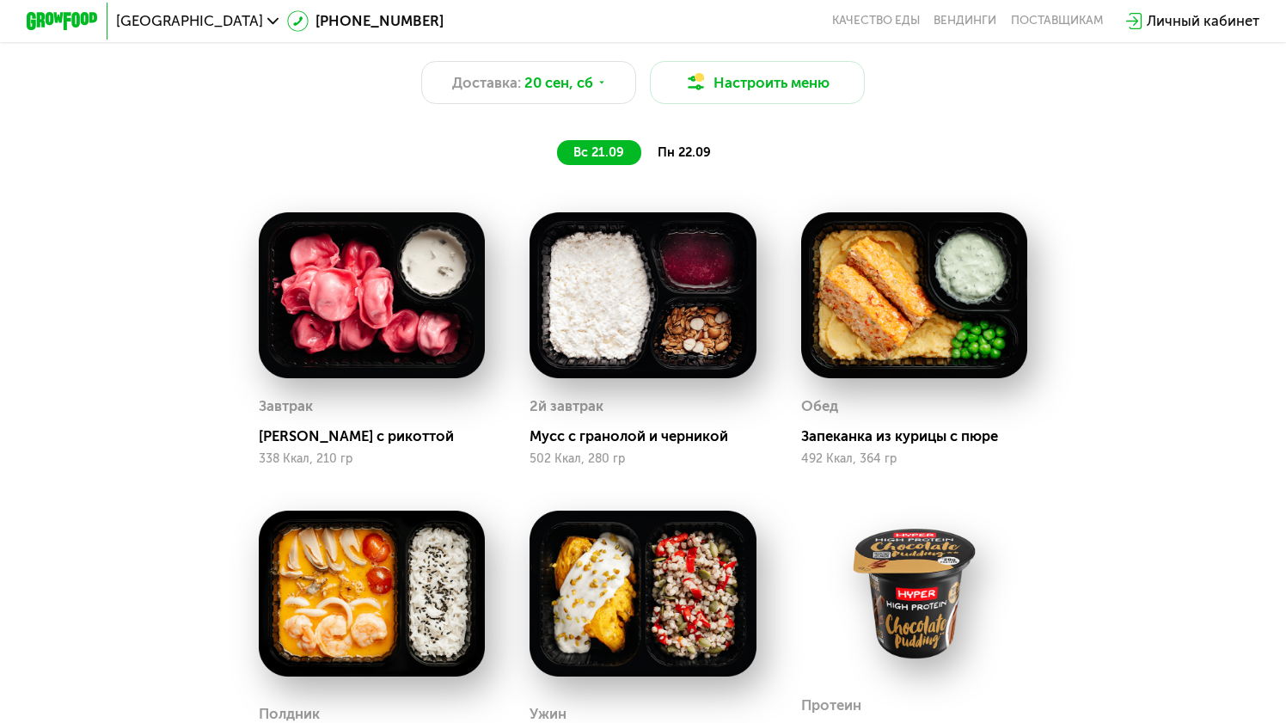
scroll to position [1334, 0]
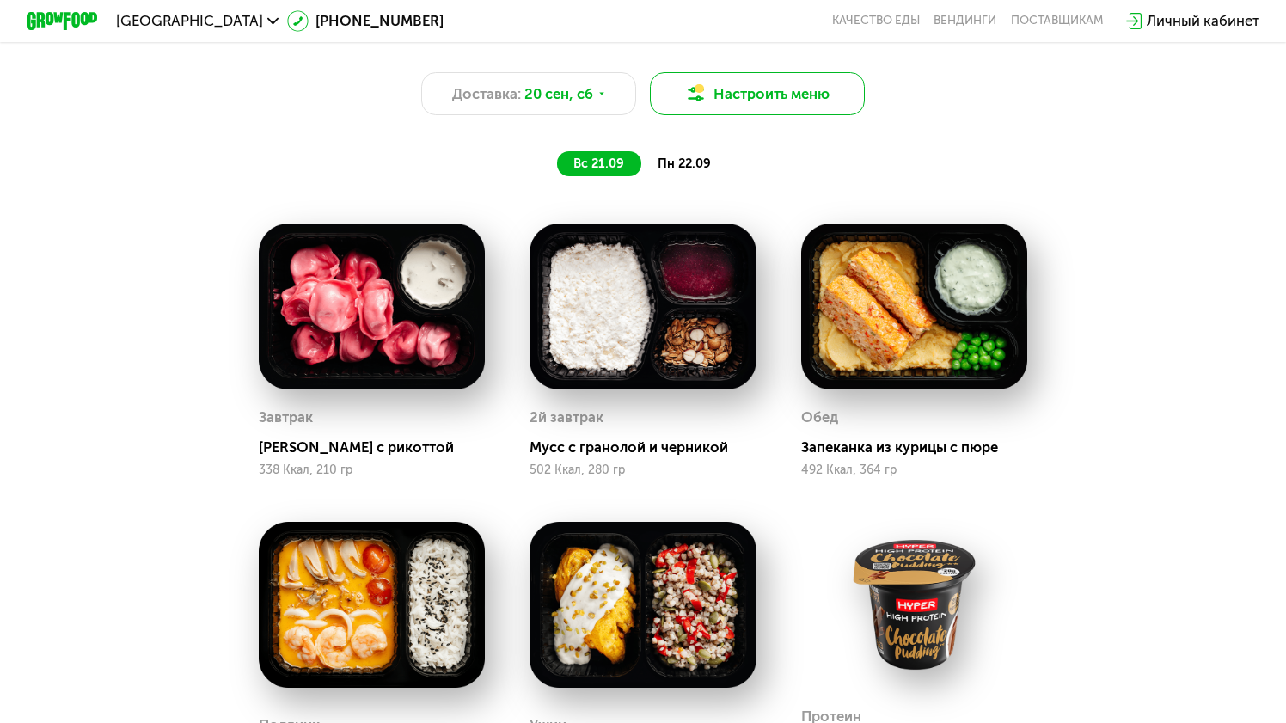
click at [746, 90] on button "Настроить меню" at bounding box center [757, 93] width 214 height 43
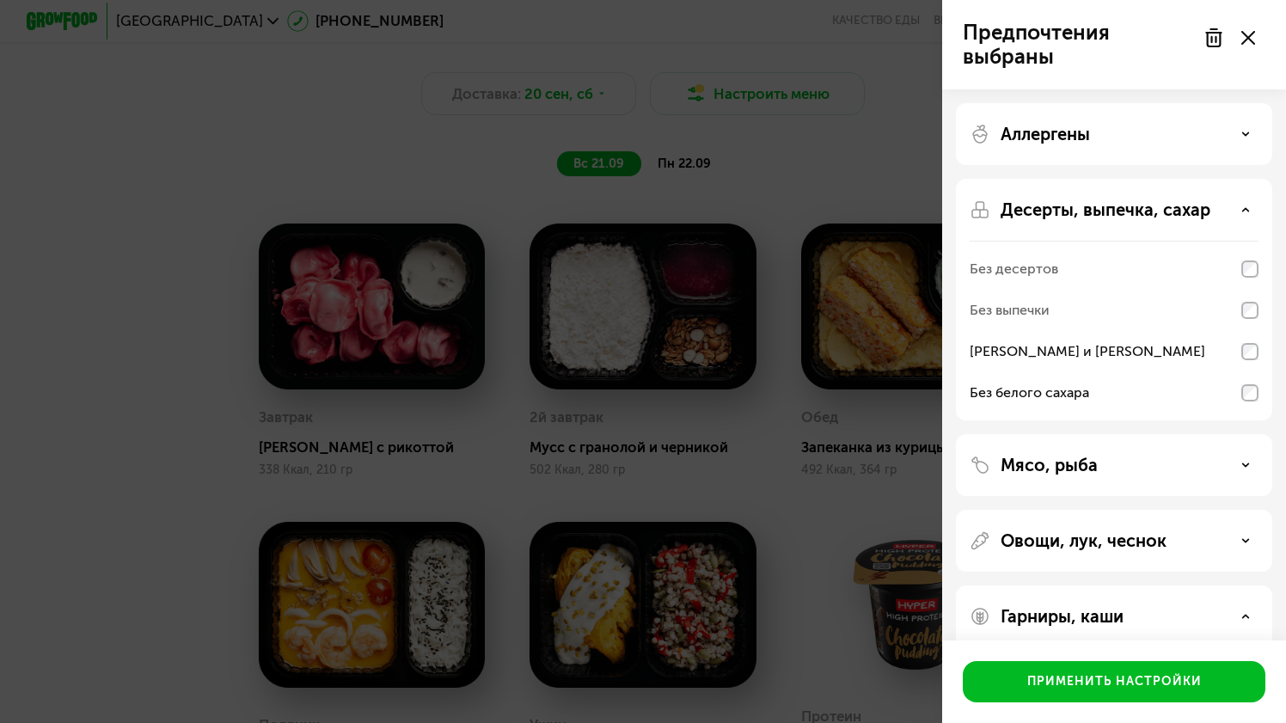
click at [766, 453] on div "Предпочтения выбраны Аллергены Десерты, выпечка, сахар Без десертов Без выпечки…" at bounding box center [643, 361] width 1286 height 723
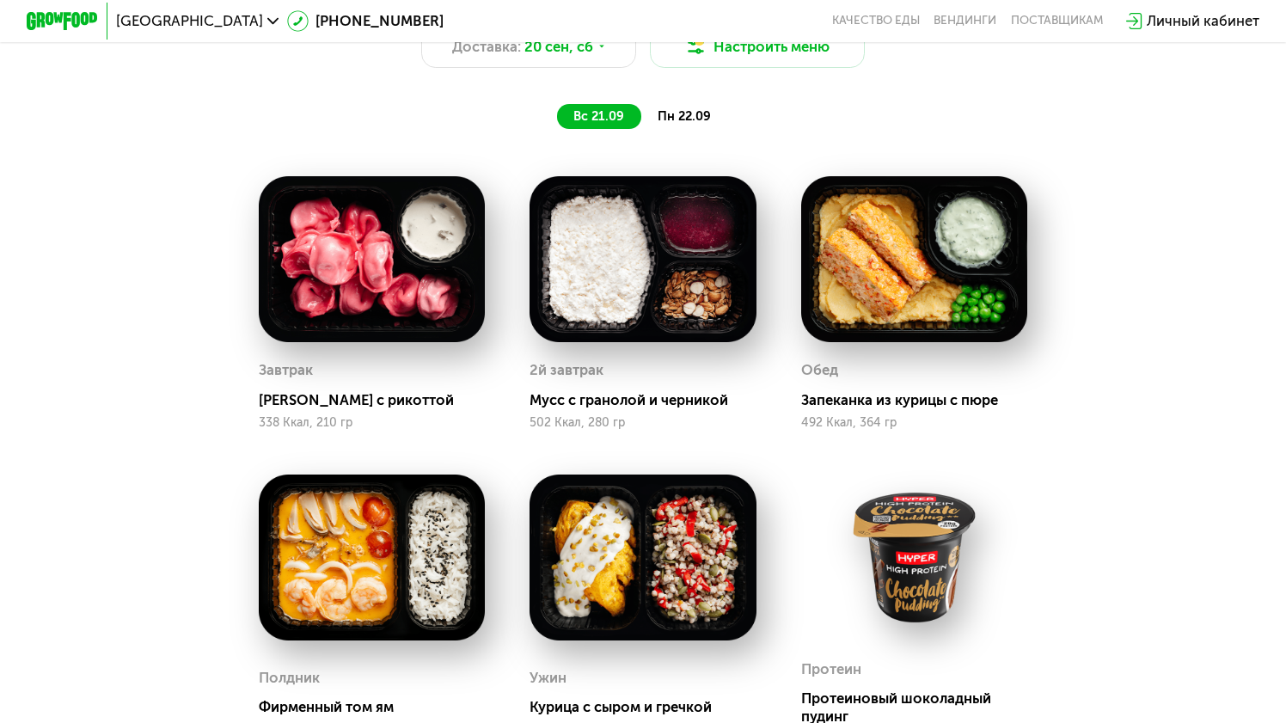
scroll to position [1296, 0]
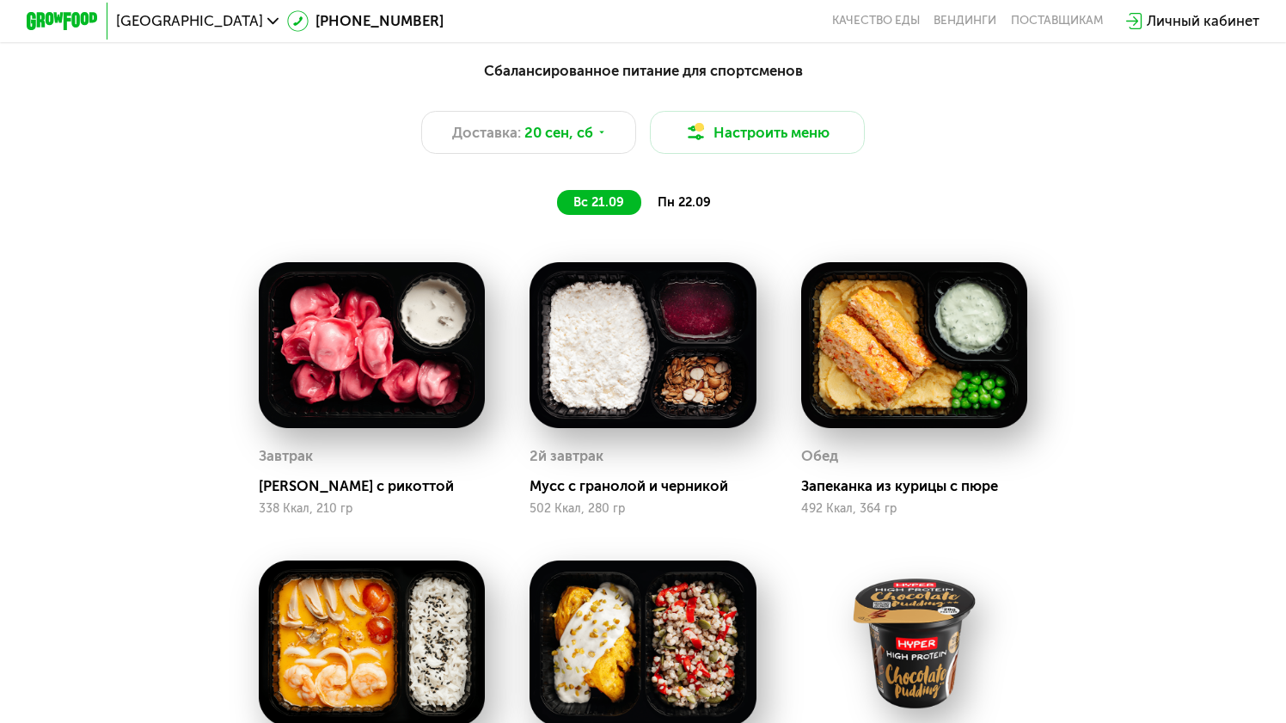
click at [700, 204] on span "пн 22.09" at bounding box center [684, 201] width 53 height 15
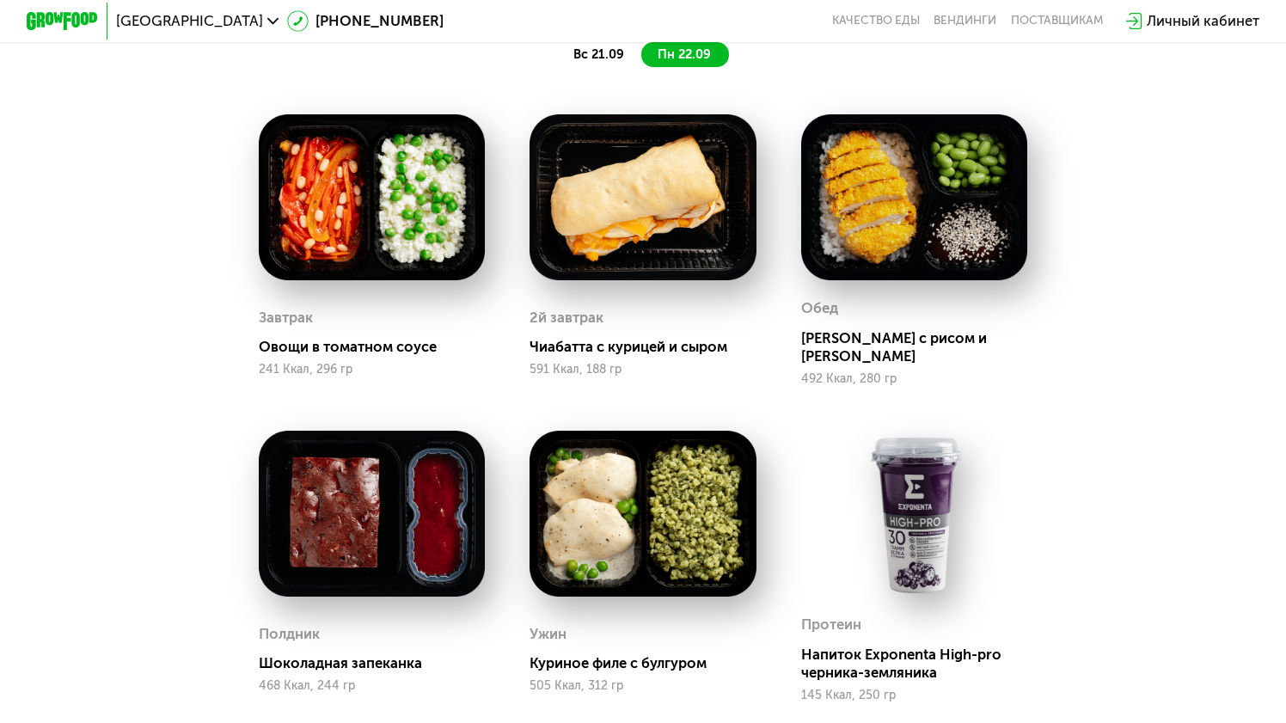
scroll to position [1442, 0]
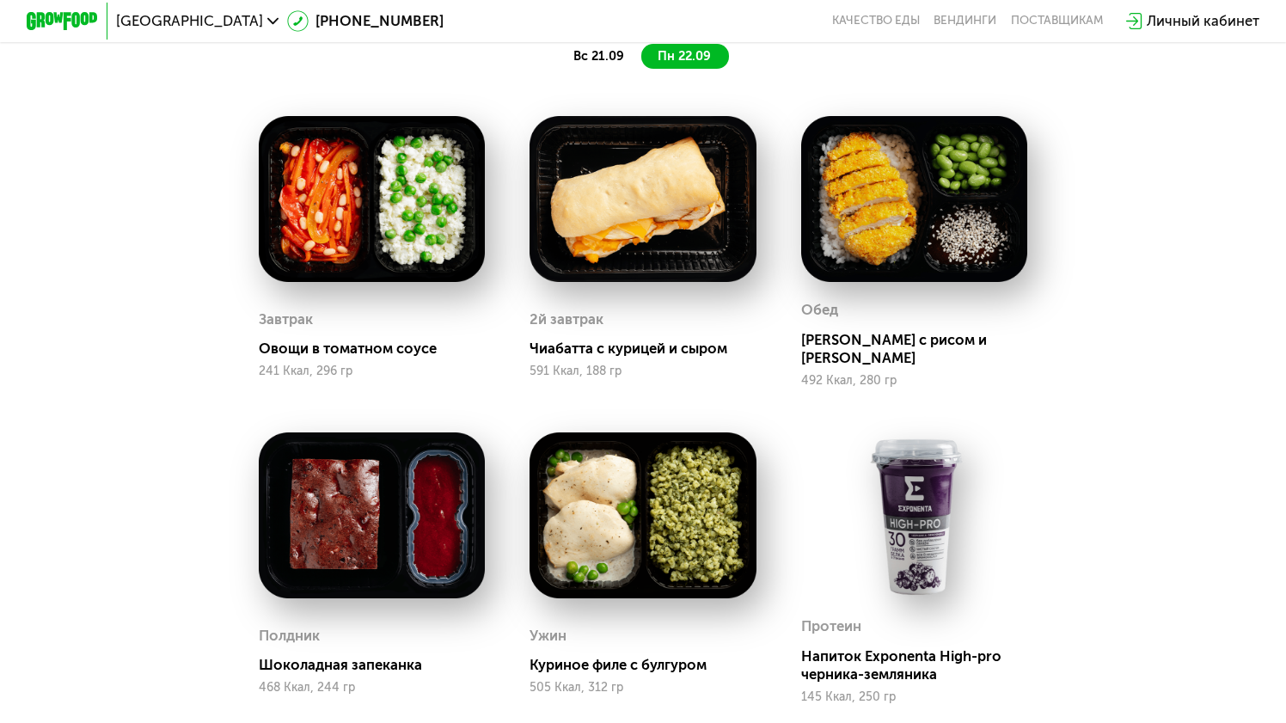
click at [582, 58] on span "вс 21.09" at bounding box center [598, 55] width 51 height 15
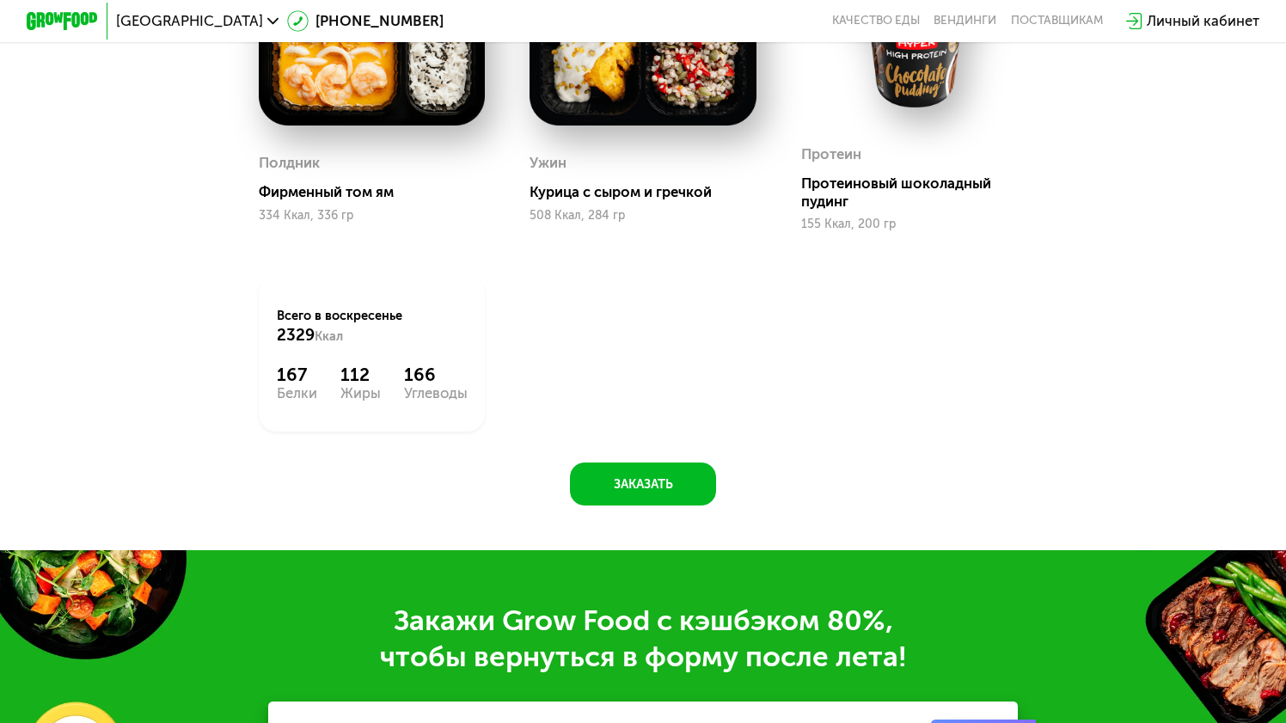
scroll to position [1951, 0]
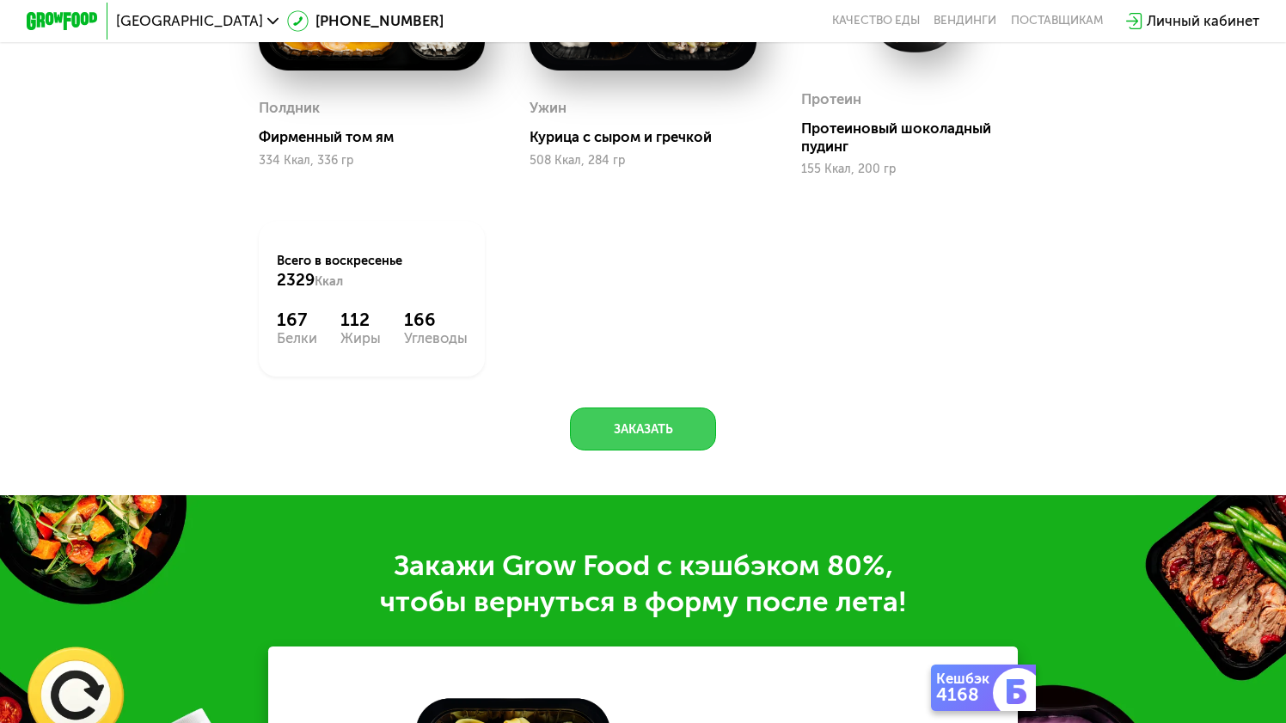
click at [654, 438] on button "Заказать" at bounding box center [643, 428] width 147 height 43
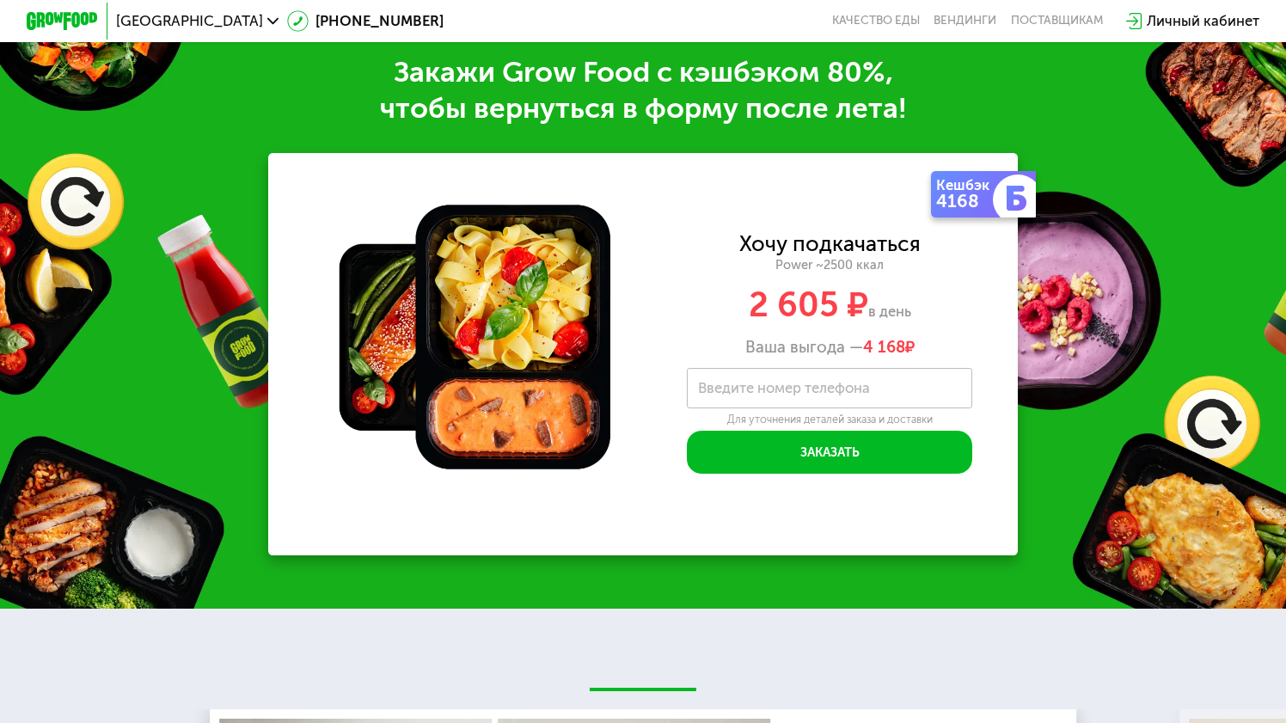
scroll to position [2448, 0]
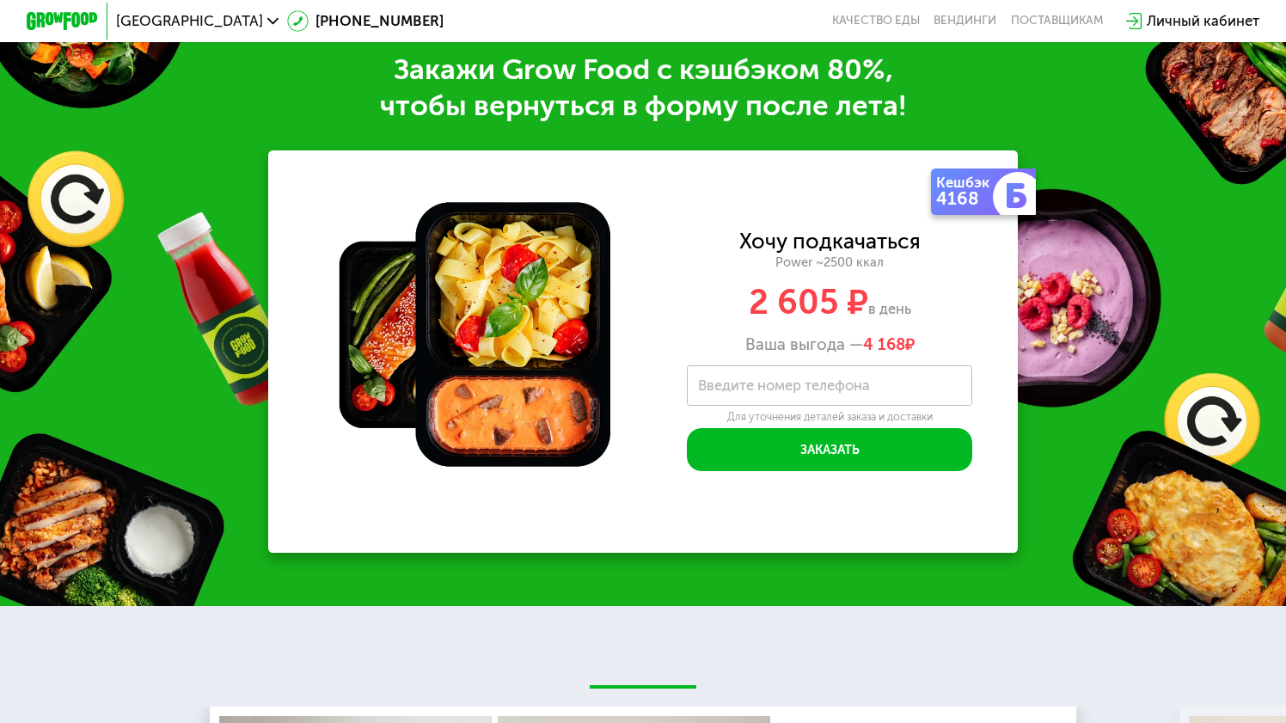
click at [773, 389] on label "Введите номер телефона" at bounding box center [784, 385] width 172 height 9
click at [773, 389] on input "Введите номер телефона" at bounding box center [829, 385] width 285 height 40
type input "**********"
click at [671, 312] on div "2 605 ₽ в день" at bounding box center [829, 302] width 377 height 34
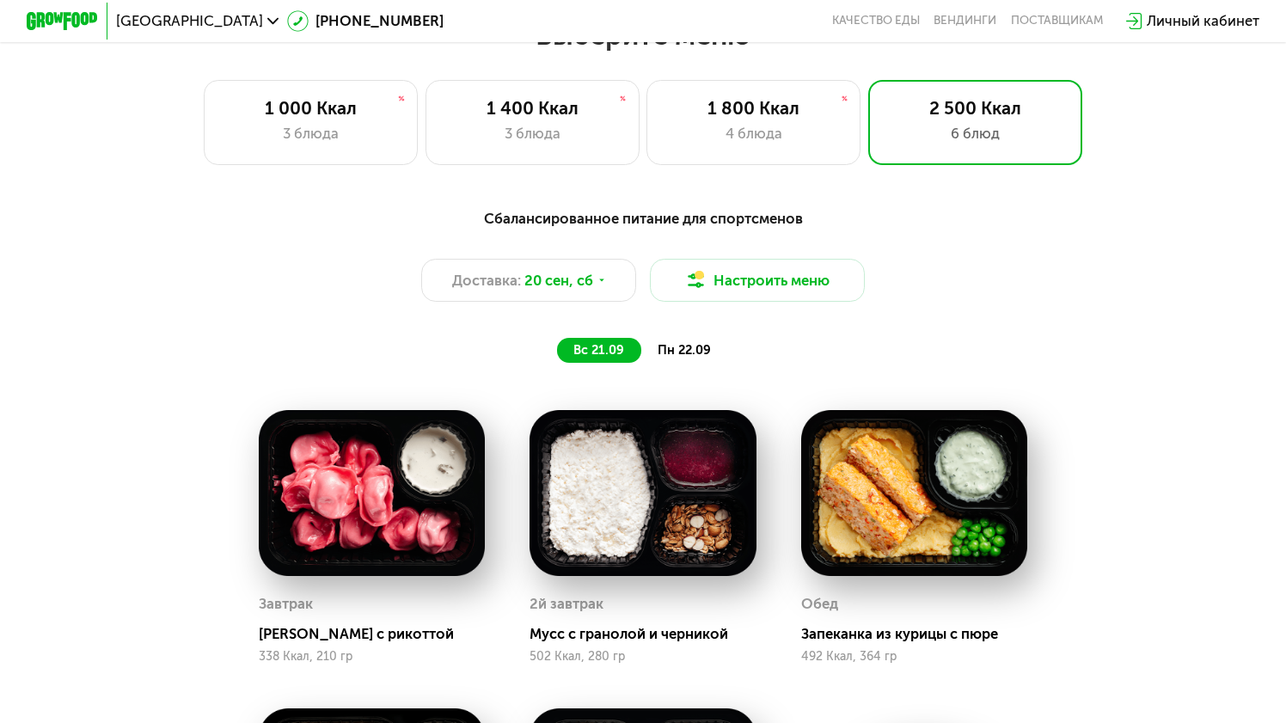
scroll to position [1144, 0]
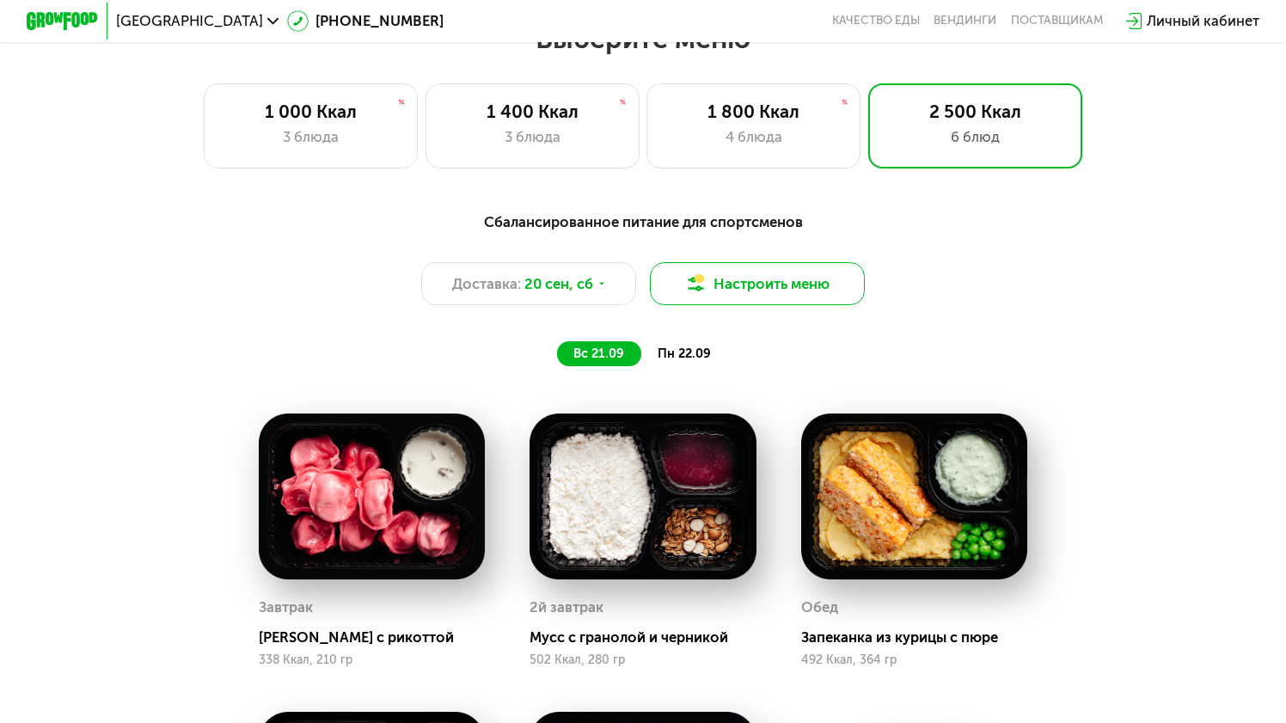
click at [698, 294] on img at bounding box center [695, 283] width 21 height 21
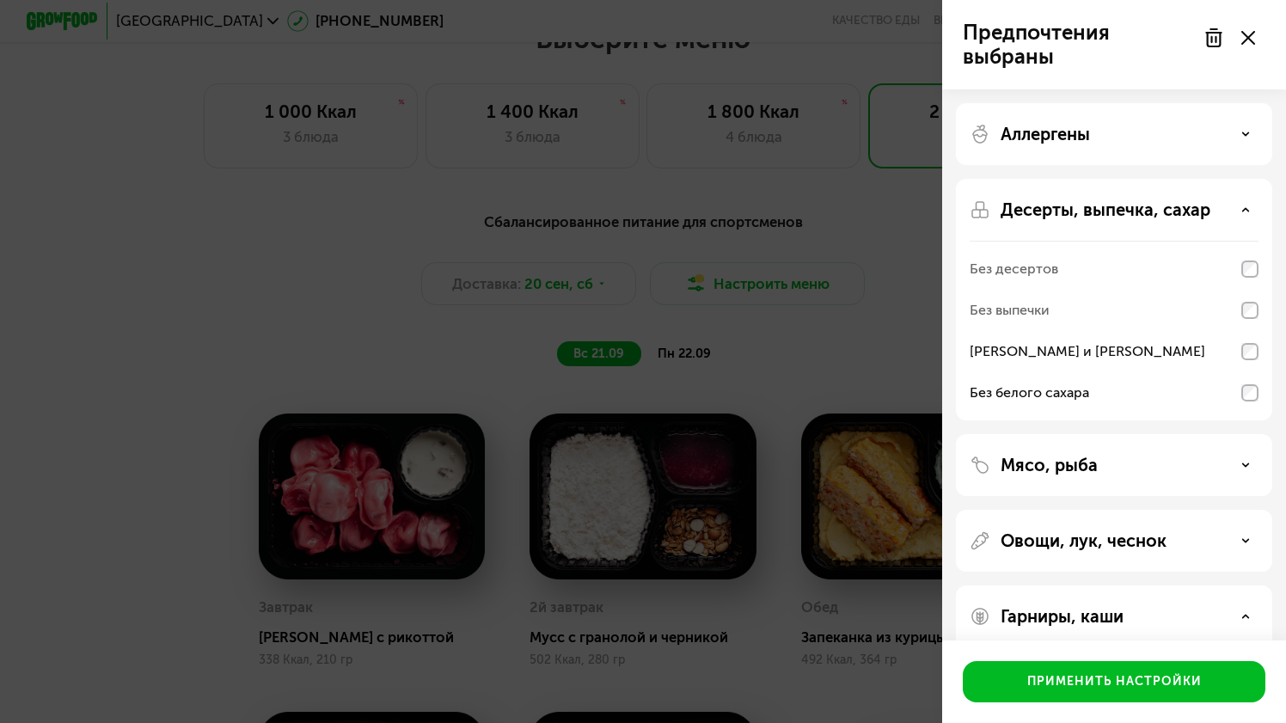
click at [1213, 344] on div "[PERSON_NAME] и [PERSON_NAME]" at bounding box center [1114, 351] width 289 height 41
click at [1213, 317] on div "Без выпечки" at bounding box center [1114, 310] width 289 height 41
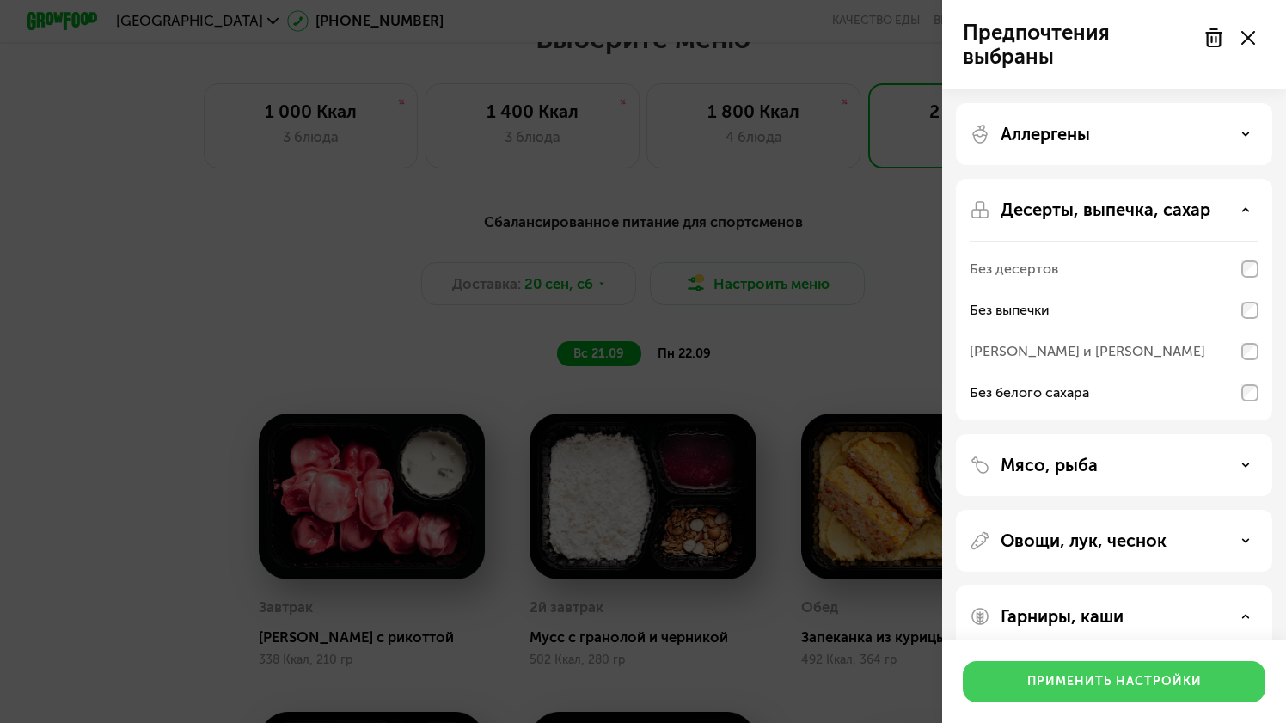
click at [1059, 689] on div "Применить настройки" at bounding box center [1114, 681] width 175 height 17
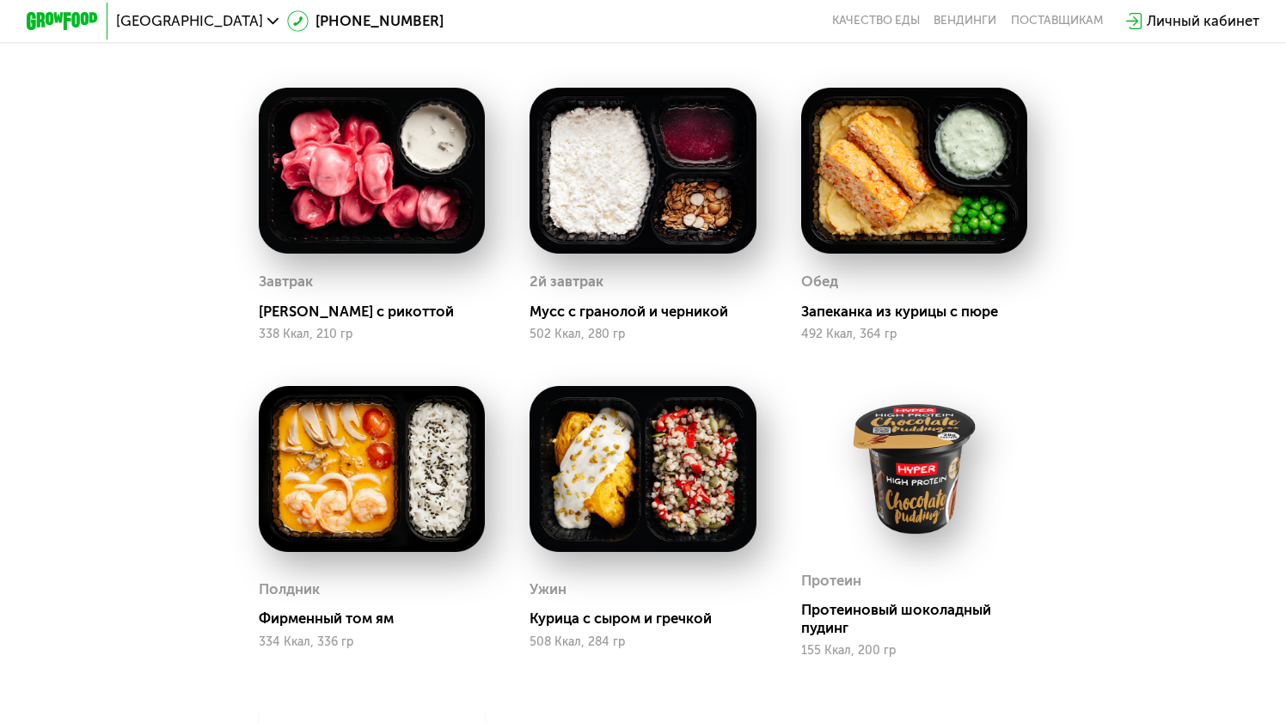
scroll to position [1376, 0]
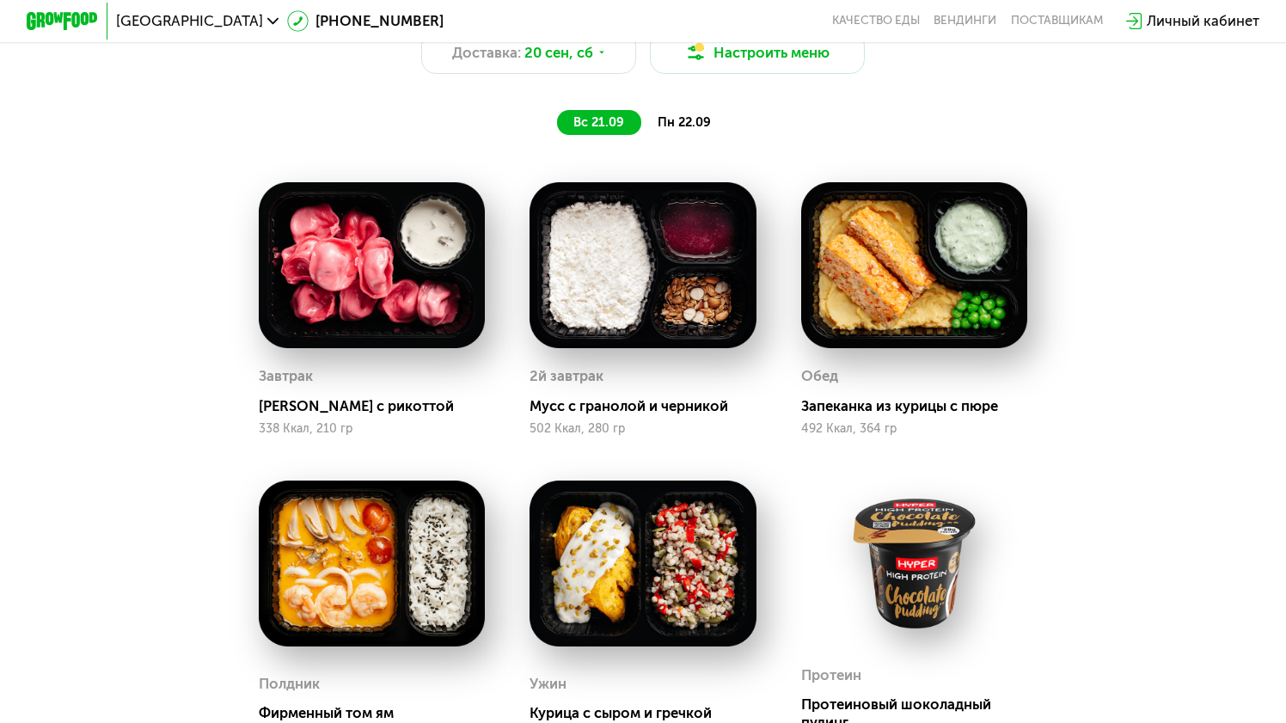
click at [684, 125] on span "пн 22.09" at bounding box center [684, 121] width 53 height 15
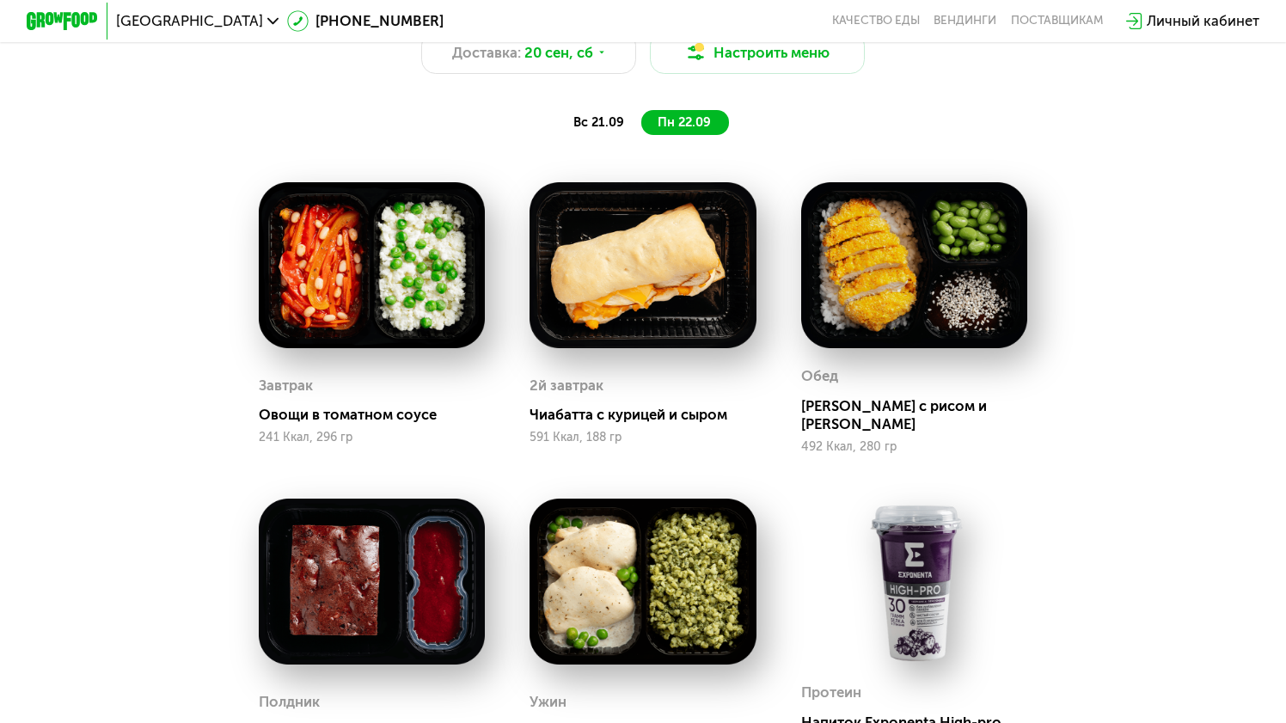
click at [585, 125] on span "вс 21.09" at bounding box center [598, 121] width 51 height 15
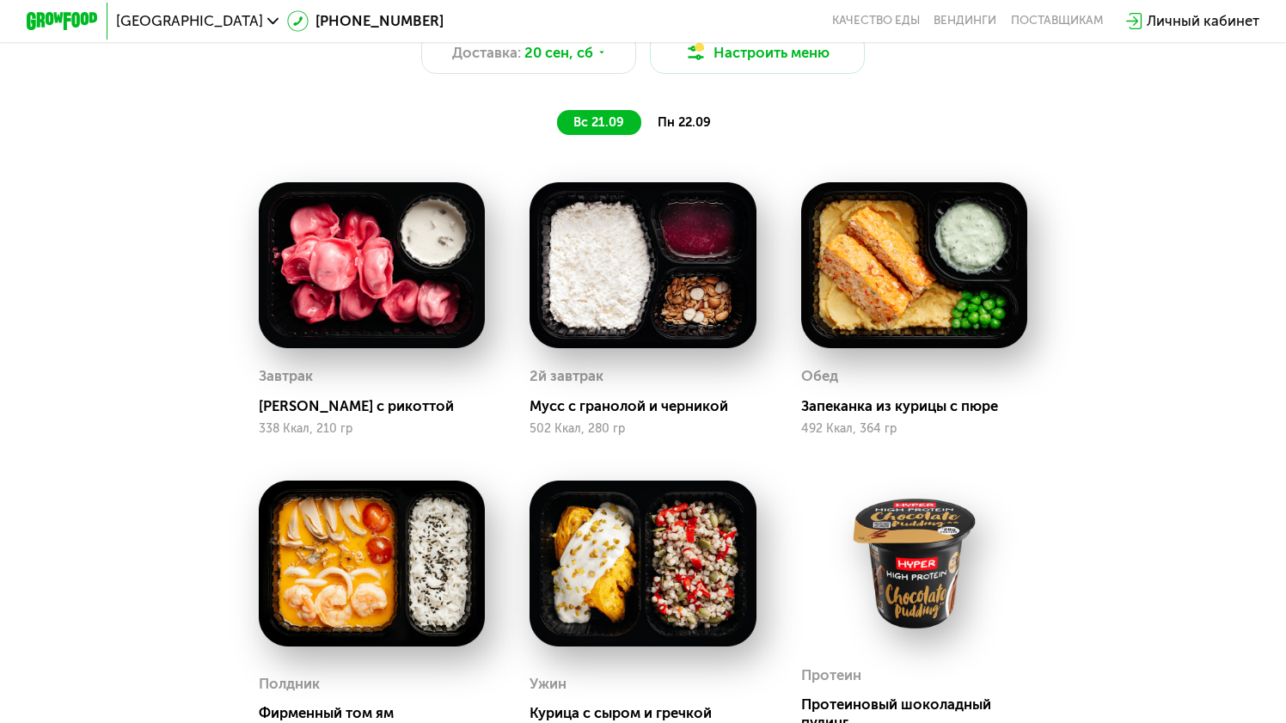
scroll to position [1097, 0]
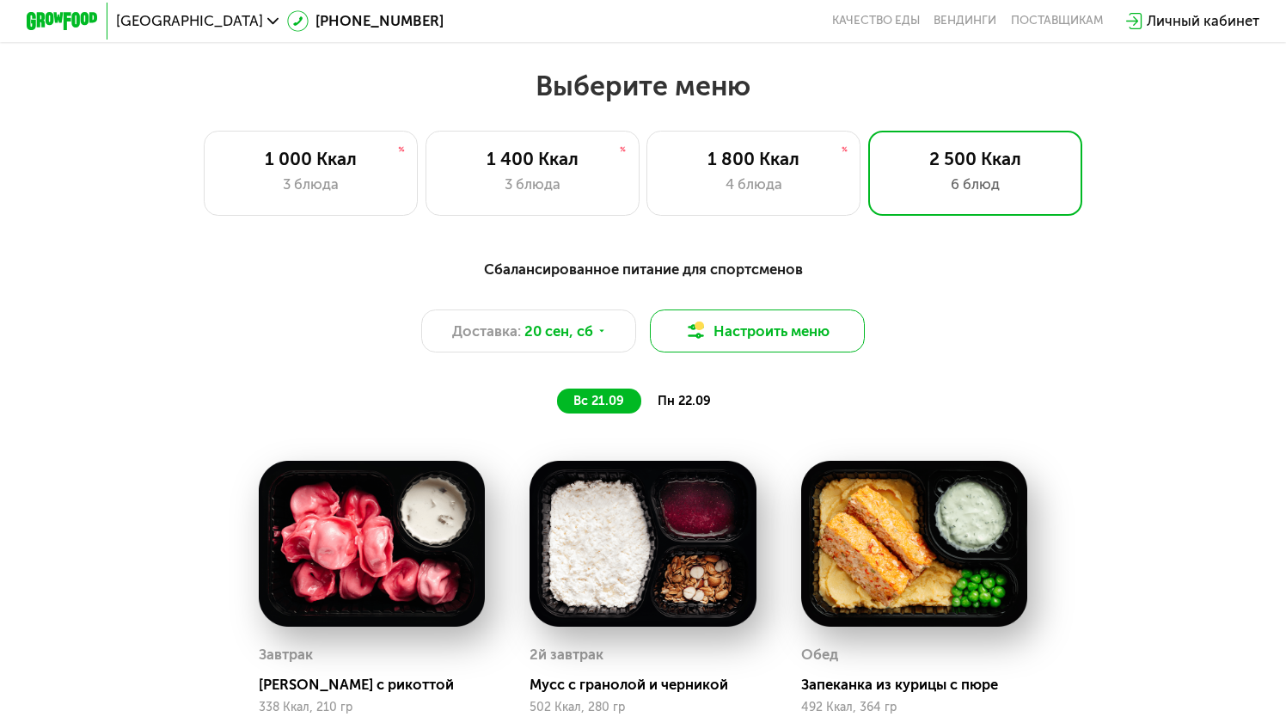
click at [738, 327] on button "Настроить меню" at bounding box center [757, 330] width 214 height 43
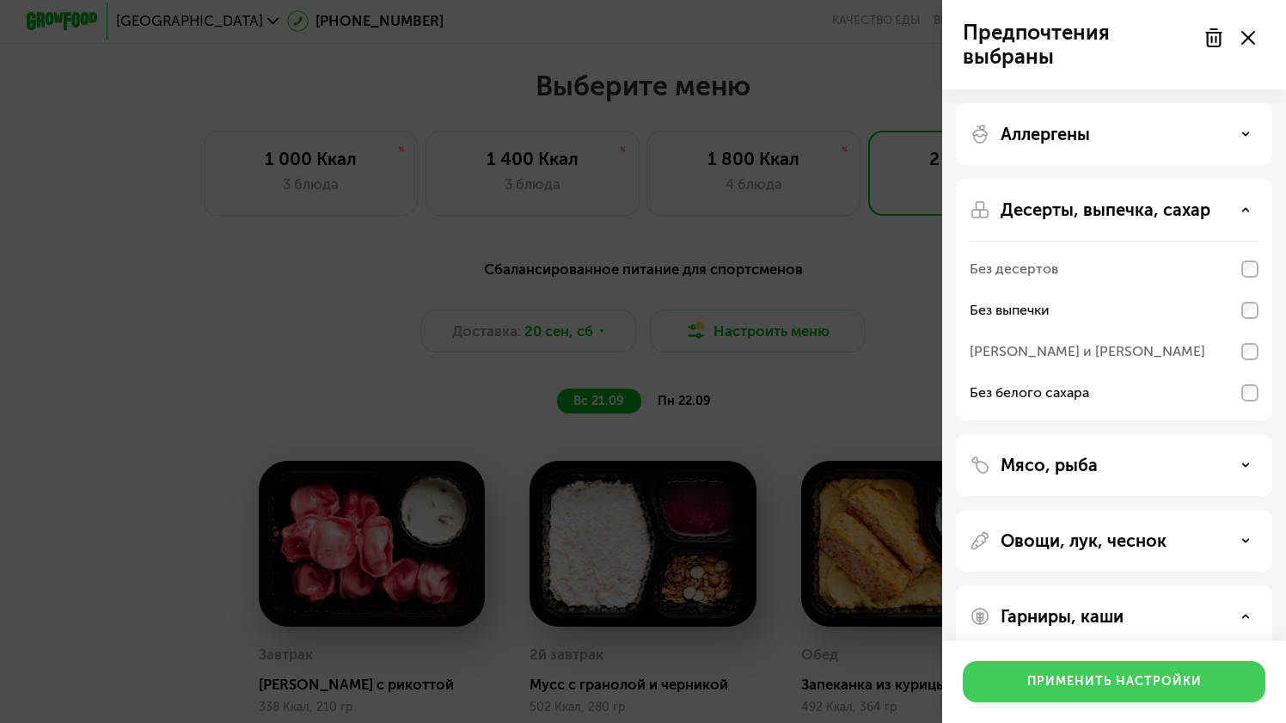
click at [1061, 681] on div "Применить настройки" at bounding box center [1114, 681] width 175 height 17
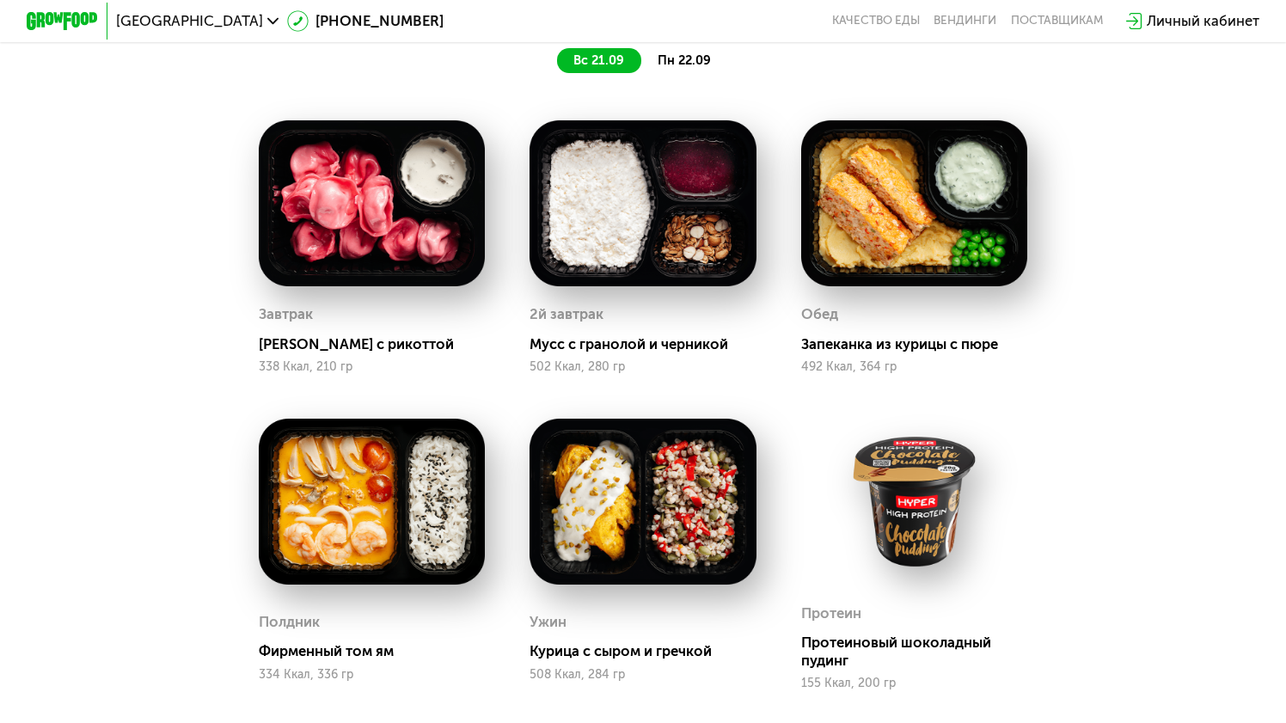
scroll to position [1406, 0]
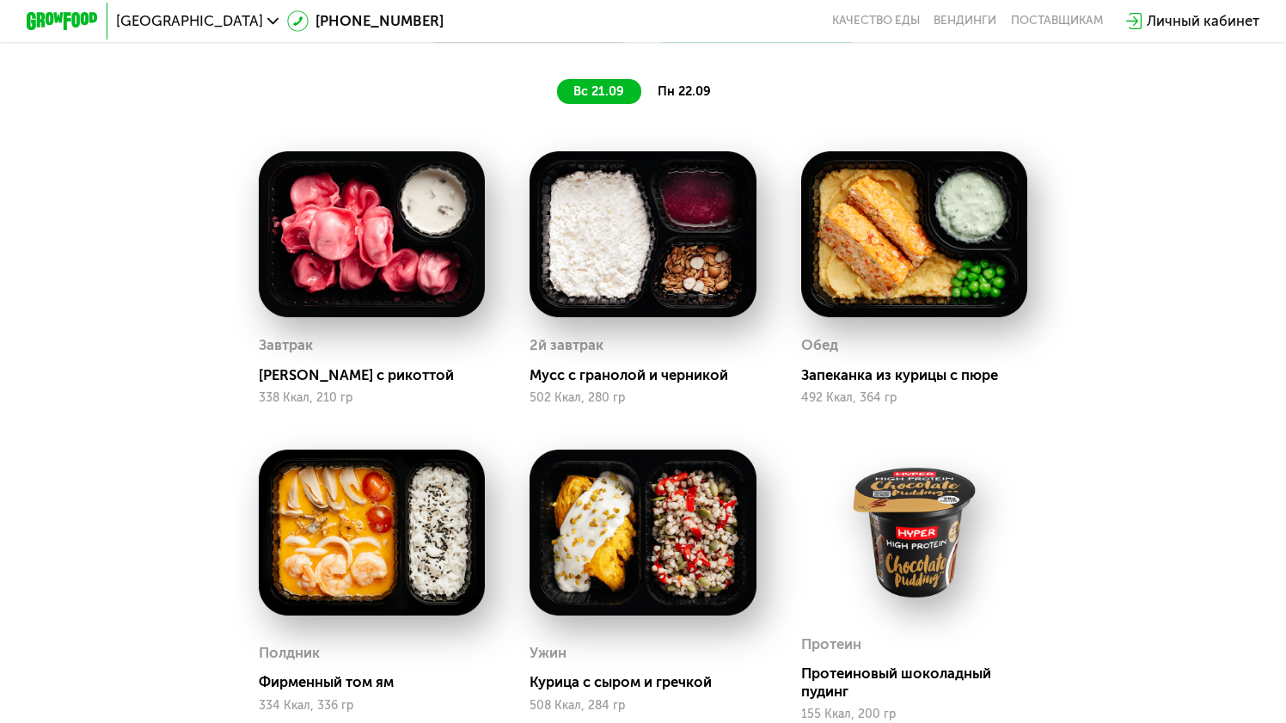
click at [686, 83] on span "пн 22.09" at bounding box center [684, 90] width 53 height 15
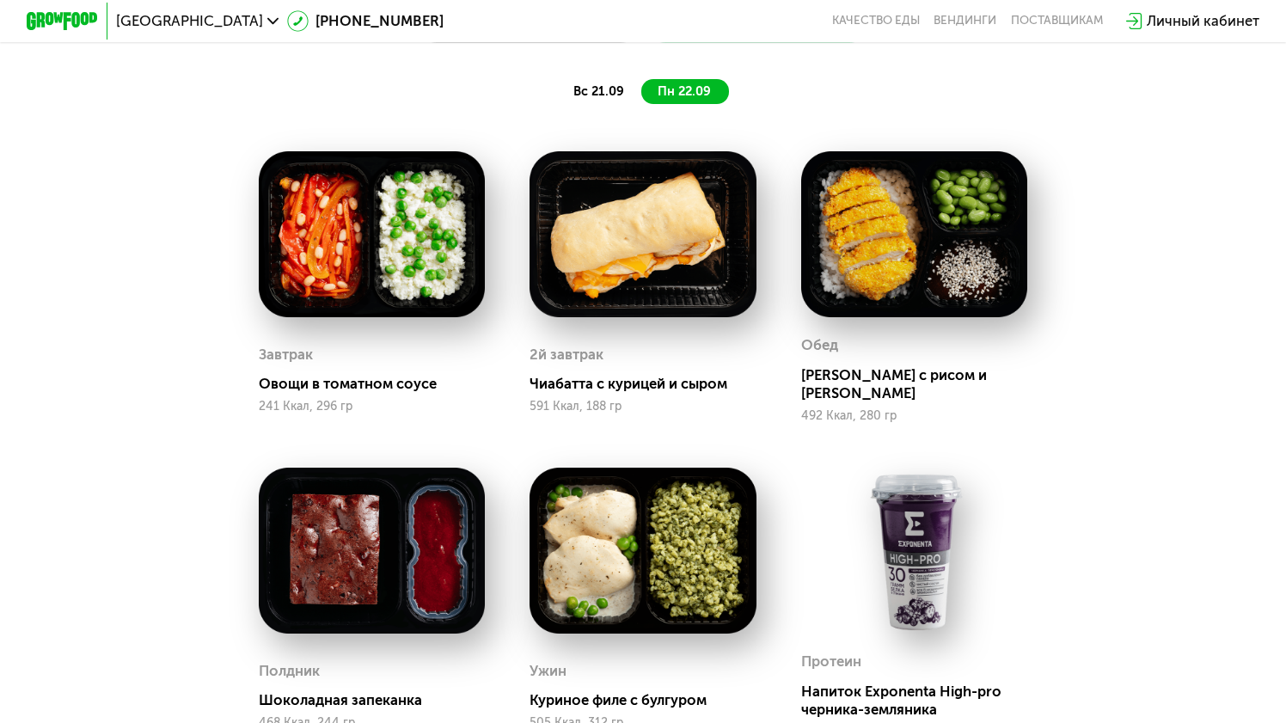
click at [597, 98] on span "вс 21.09" at bounding box center [598, 90] width 51 height 15
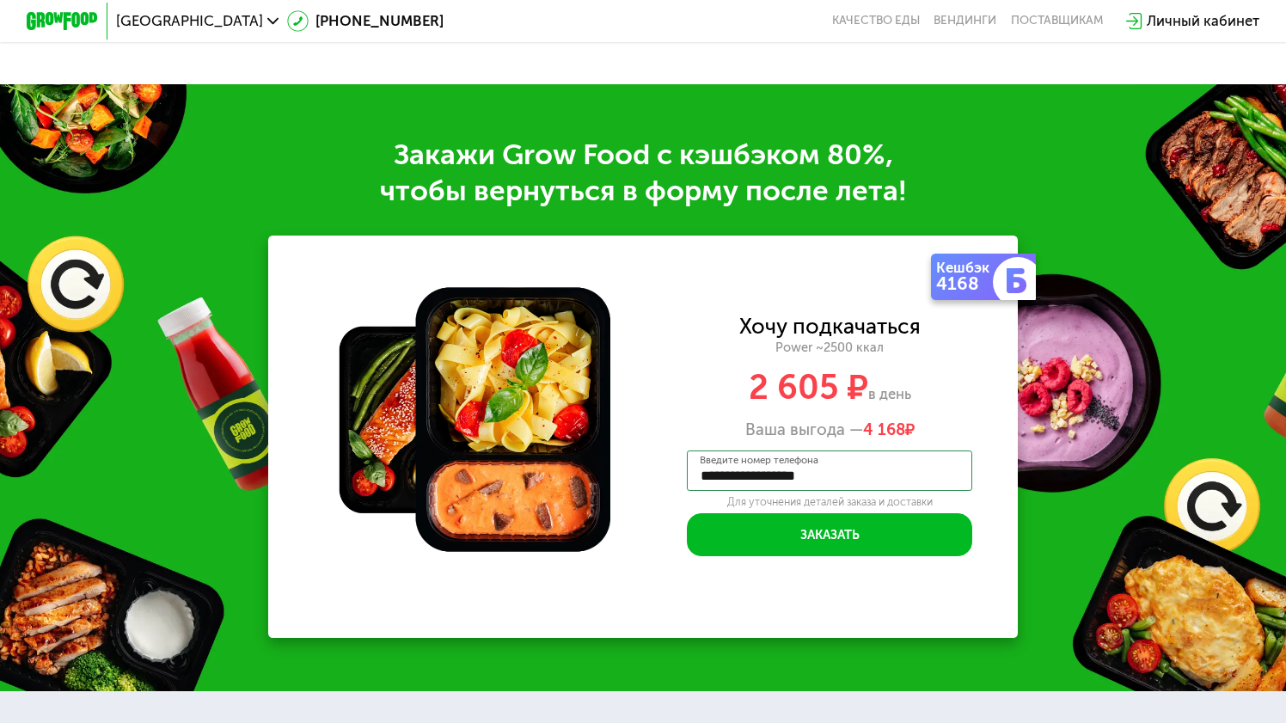
scroll to position [2564, 0]
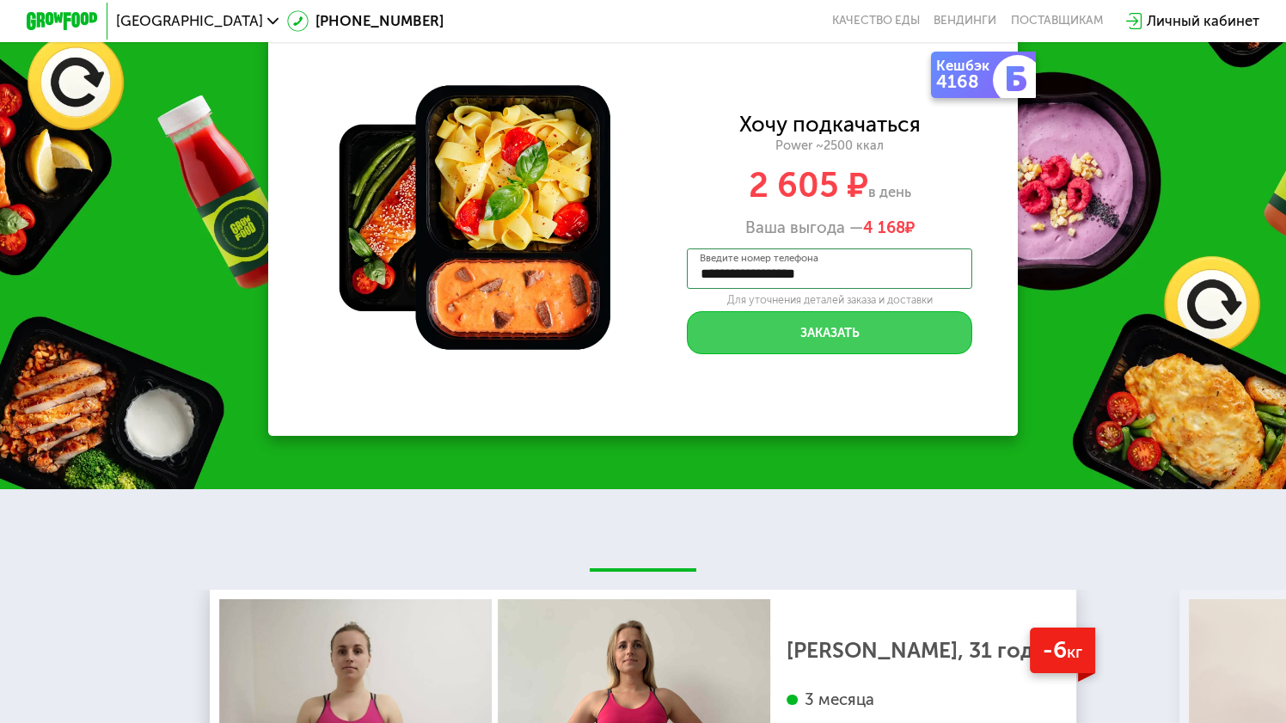
click at [823, 326] on button "Заказать" at bounding box center [829, 332] width 285 height 43
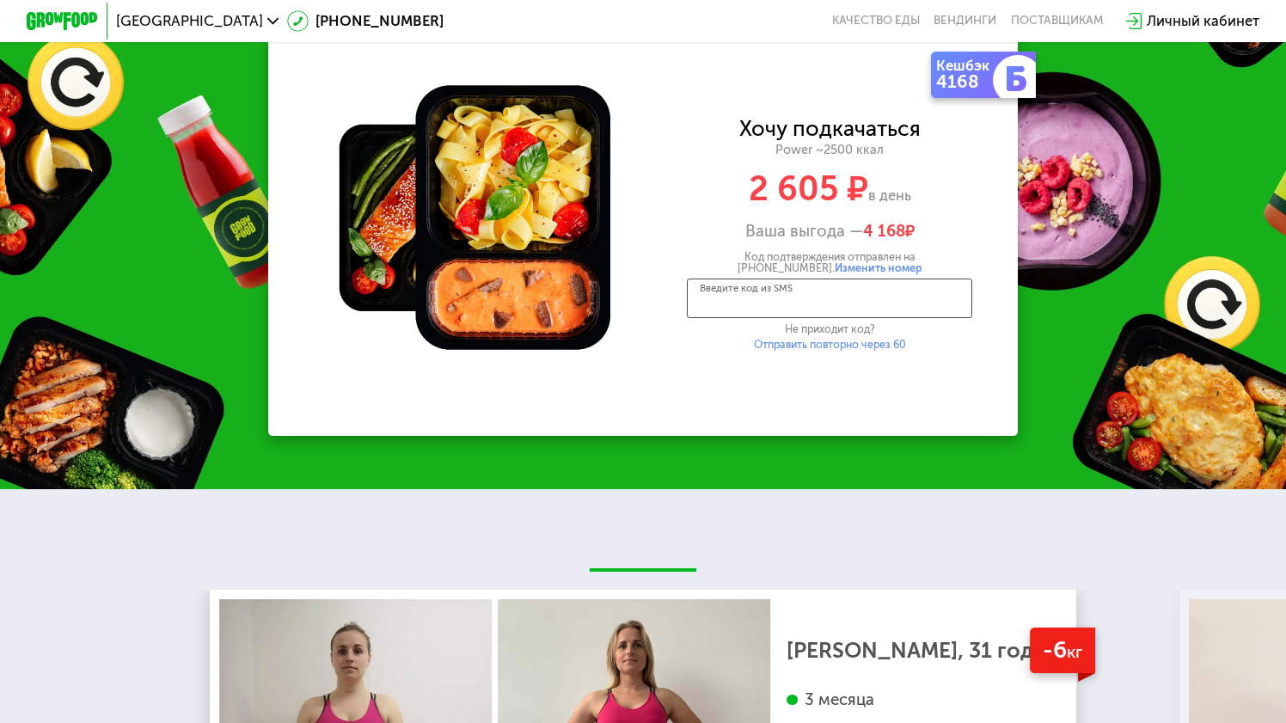
click at [810, 310] on input "Введите код из SMS" at bounding box center [829, 299] width 285 height 40
type input "****"
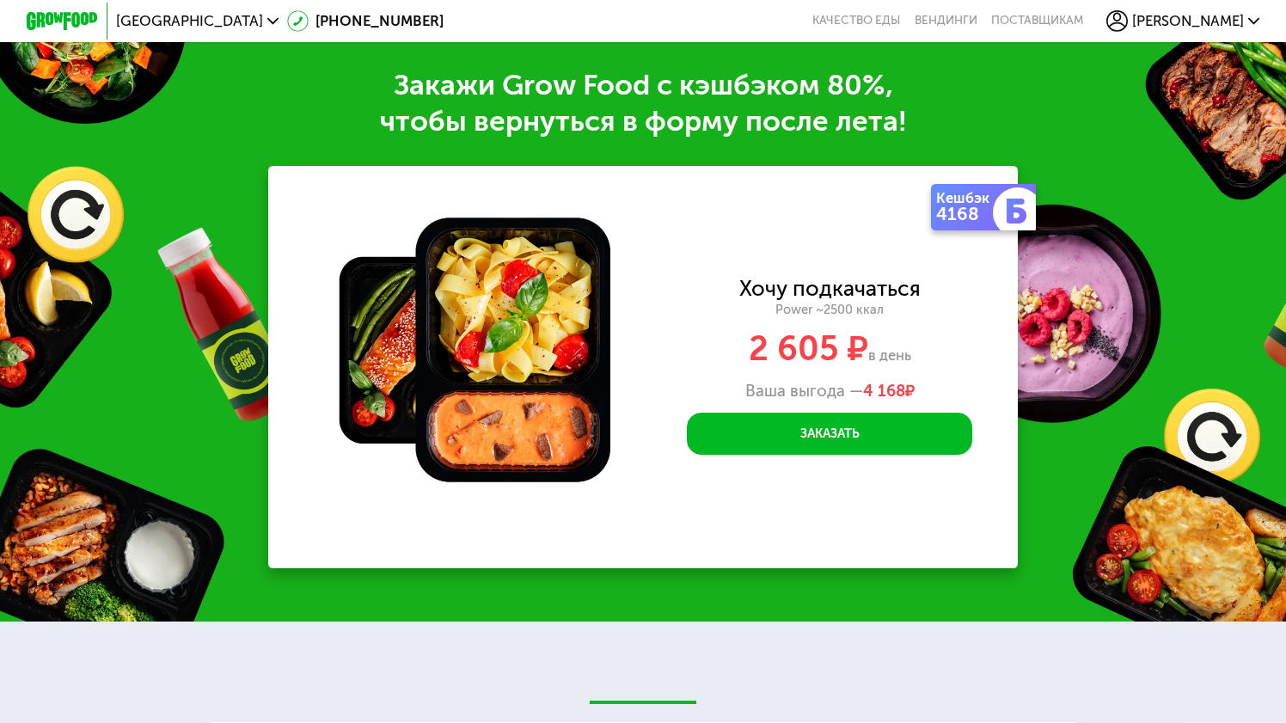
scroll to position [2404, 0]
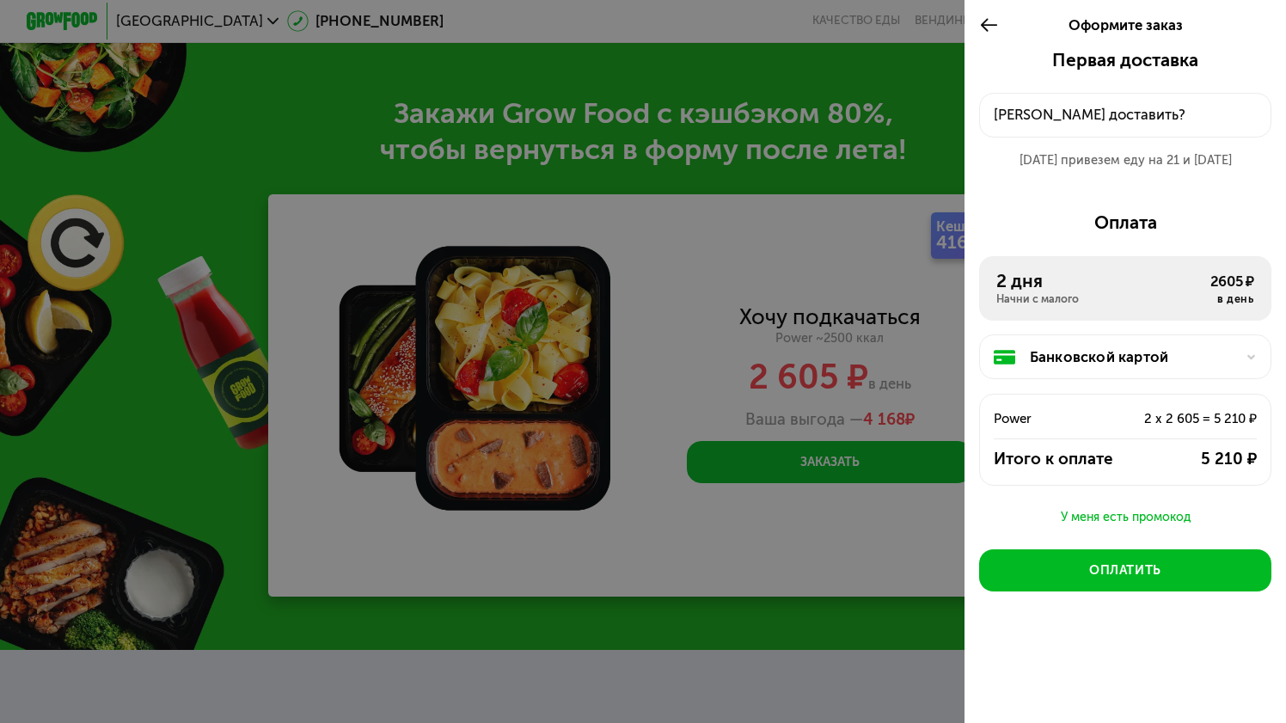
click at [1120, 356] on div "Банковской картой" at bounding box center [1132, 356] width 205 height 21
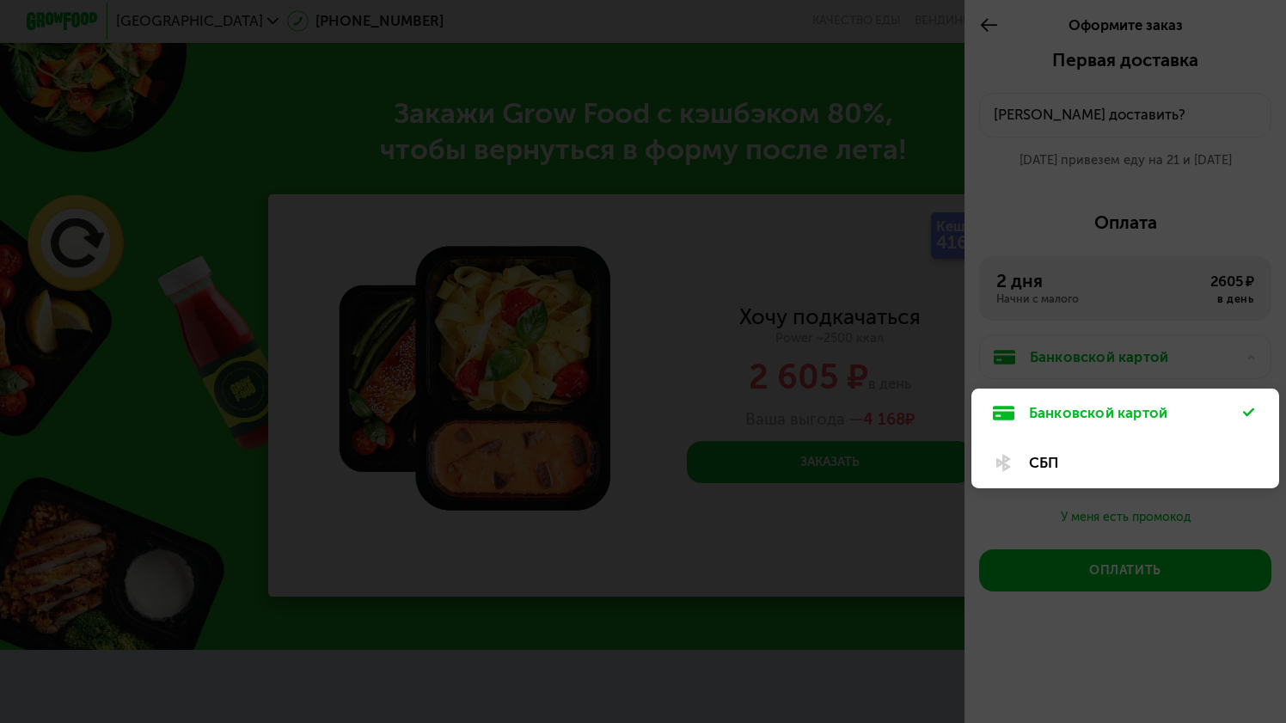
click at [1095, 261] on div at bounding box center [643, 361] width 1286 height 723
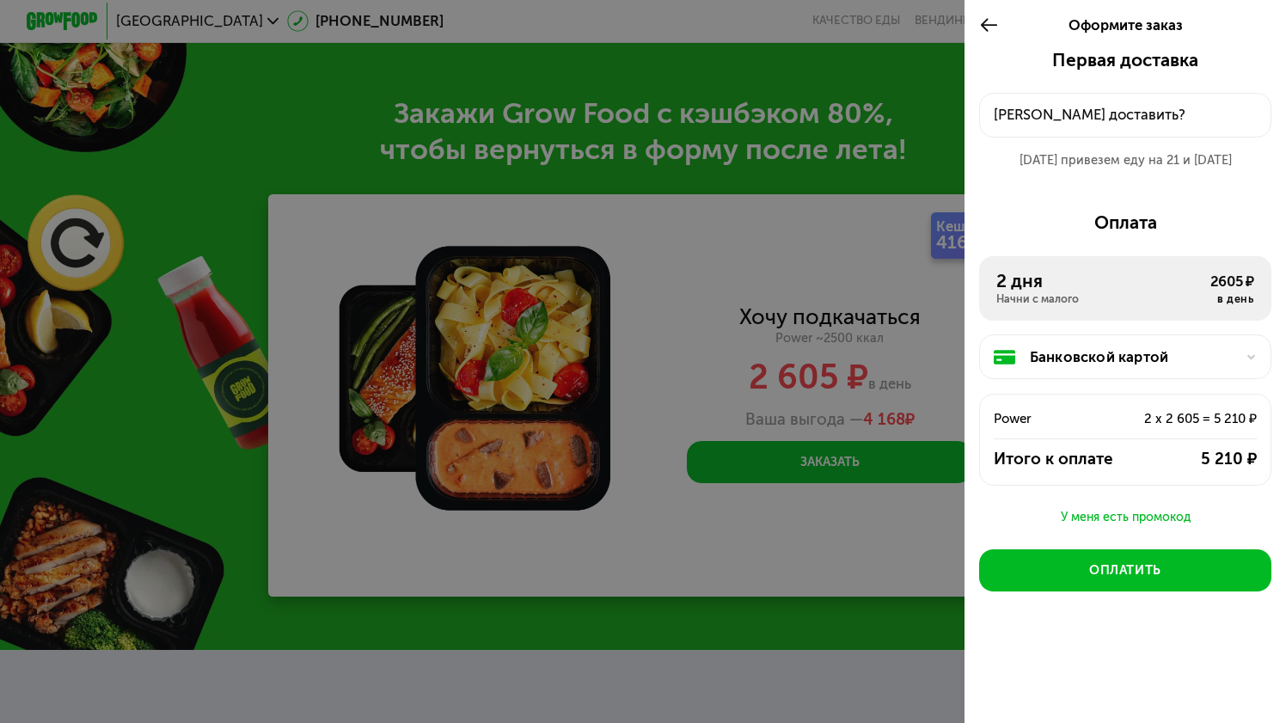
click at [1102, 346] on div "Банковской картой" at bounding box center [1132, 356] width 205 height 21
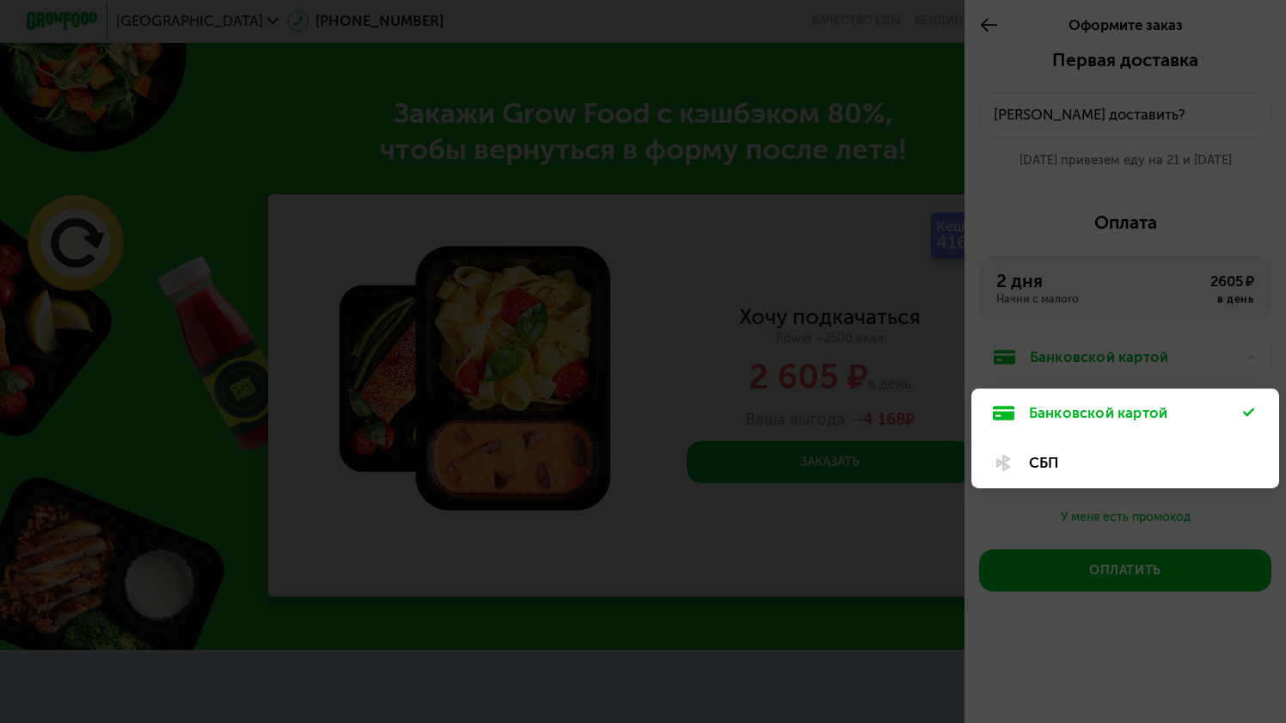
click at [1115, 426] on div "Банковской картой" at bounding box center [1124, 414] width 307 height 50
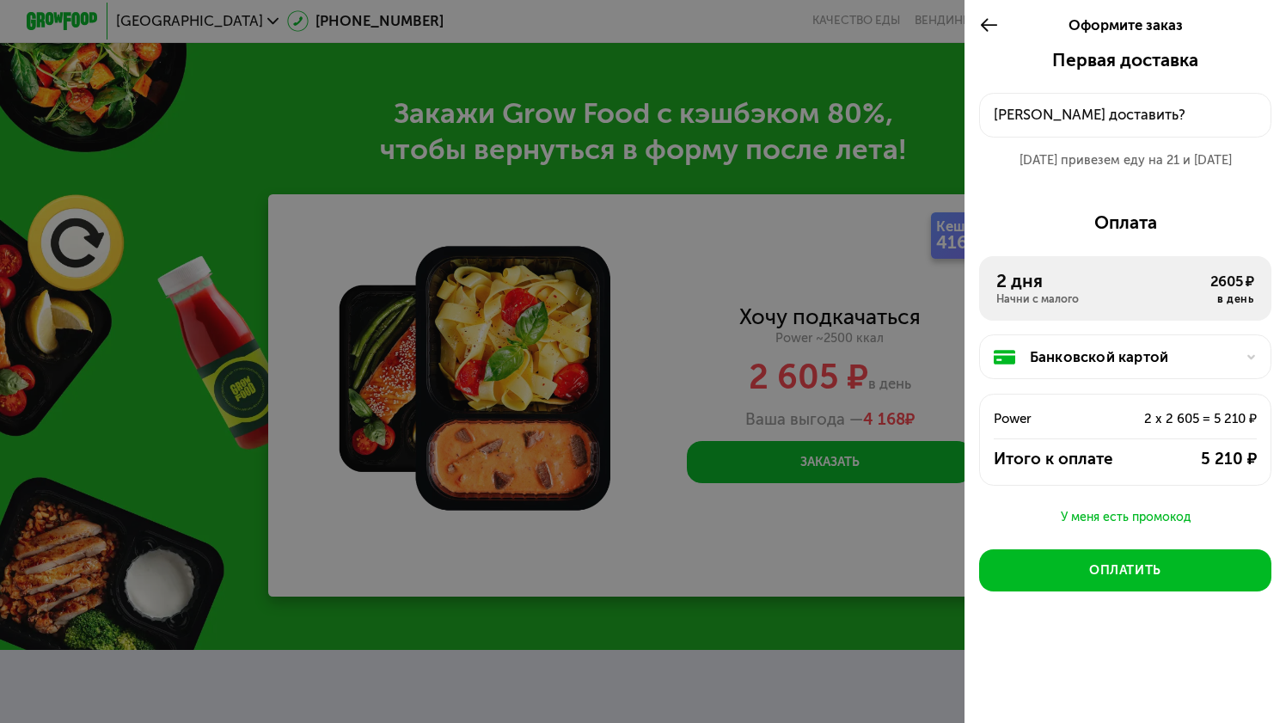
click at [575, 449] on div at bounding box center [643, 361] width 1286 height 723
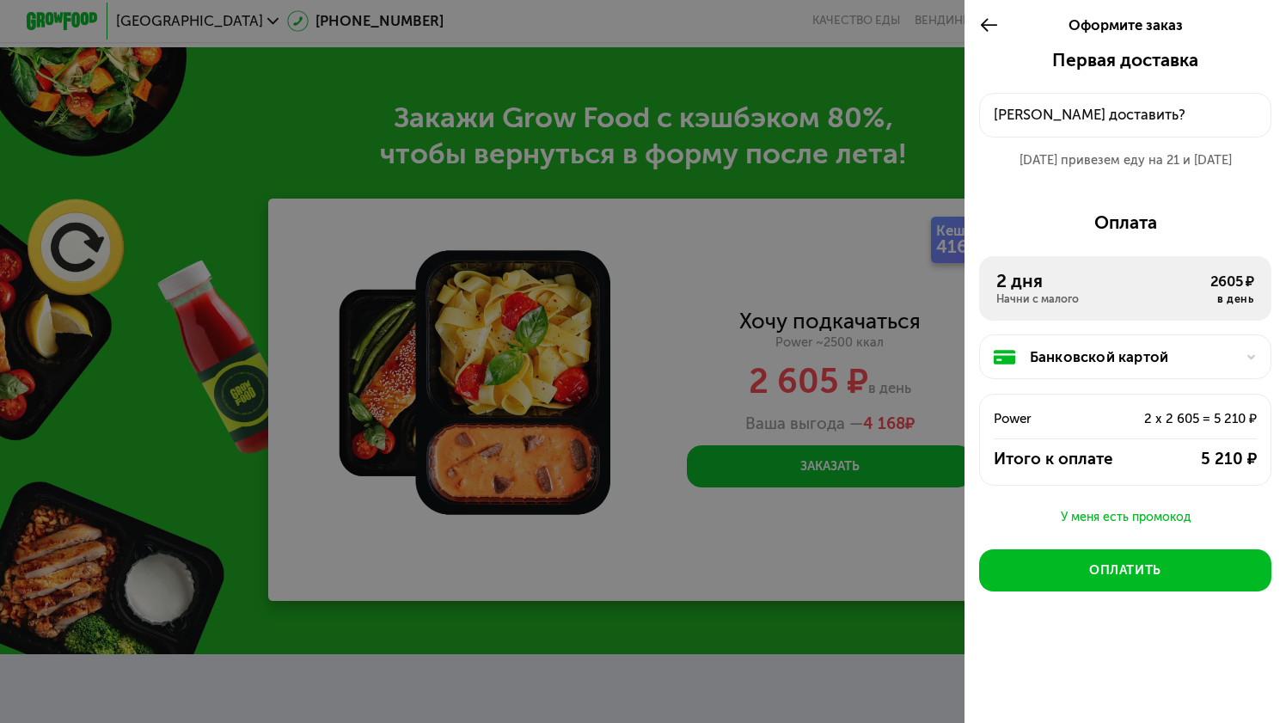
click at [990, 37] on div at bounding box center [993, 25] width 29 height 50
click at [990, 34] on icon at bounding box center [989, 25] width 21 height 21
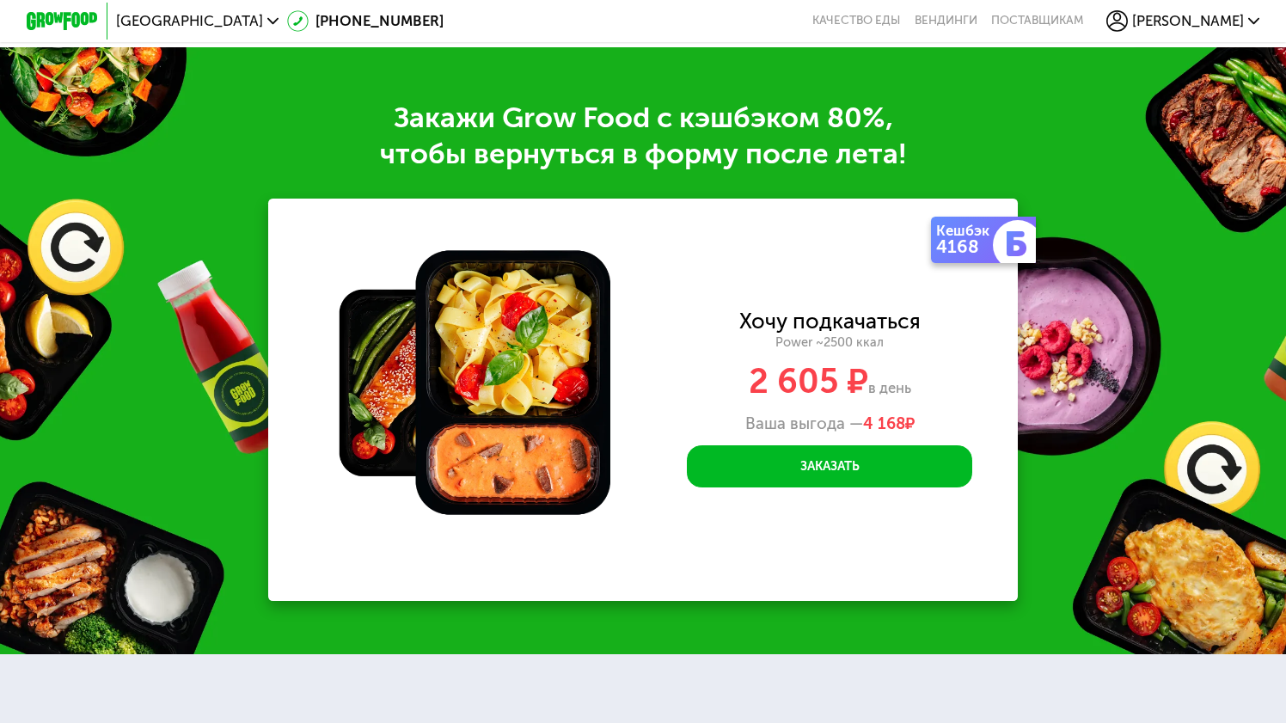
click at [990, 34] on div "[GEOGRAPHIC_DATA] [PHONE_NUMBER] Качество еды [PERSON_NAME] поставщикам [PERSON…" at bounding box center [643, 22] width 1250 height 40
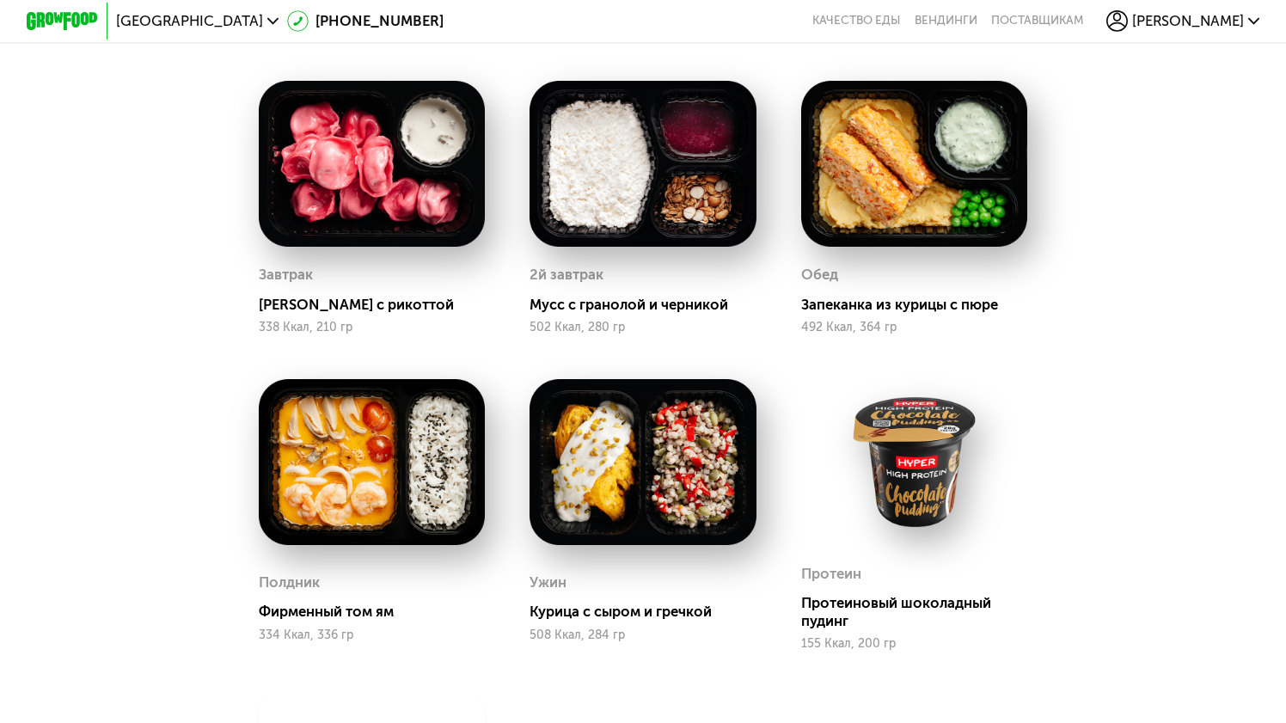
scroll to position [1481, 0]
